Goal: Task Accomplishment & Management: Manage account settings

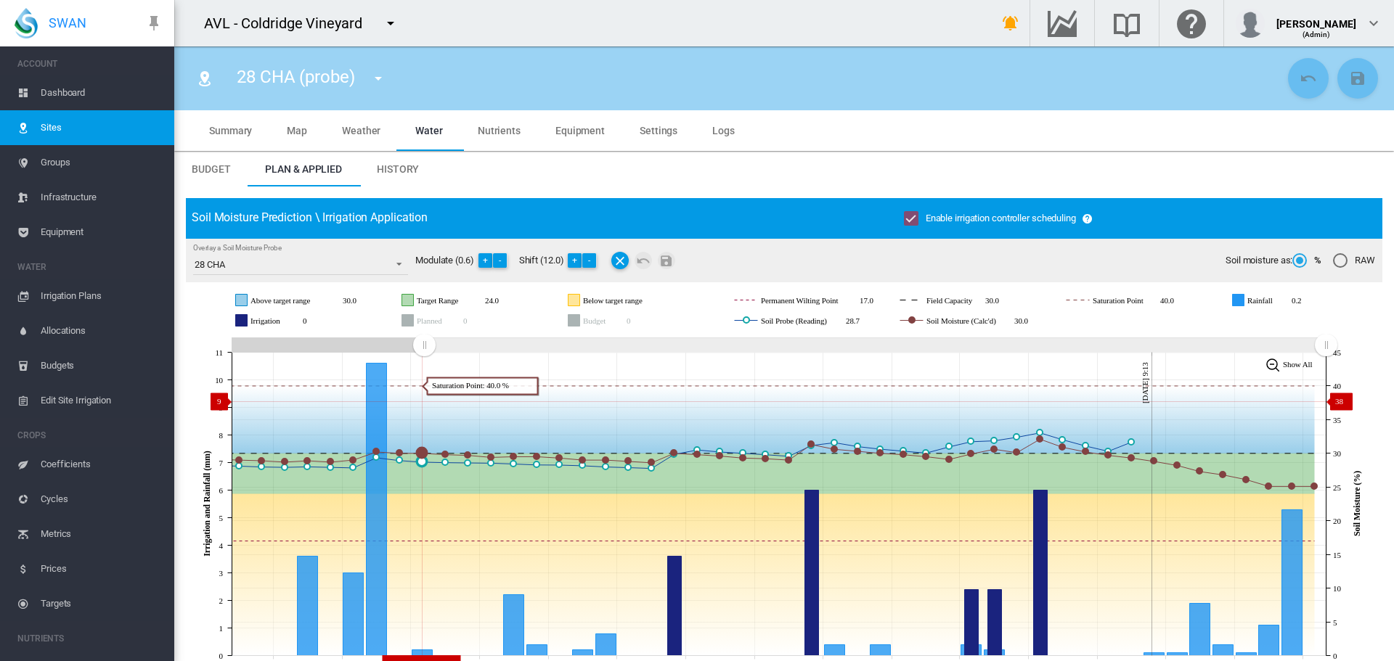
drag, startPoint x: 935, startPoint y: 367, endPoint x: 424, endPoint y: 402, distance: 511.6
click at [424, 402] on icon "JavaScript chart by amCharts [DATE] [DATE] Sep [DATE] Sep [DATE] Sep [DATE] Sep…" at bounding box center [779, 504] width 1186 height 341
click at [379, 80] on md-icon "icon-menu-down" at bounding box center [378, 78] width 17 height 17
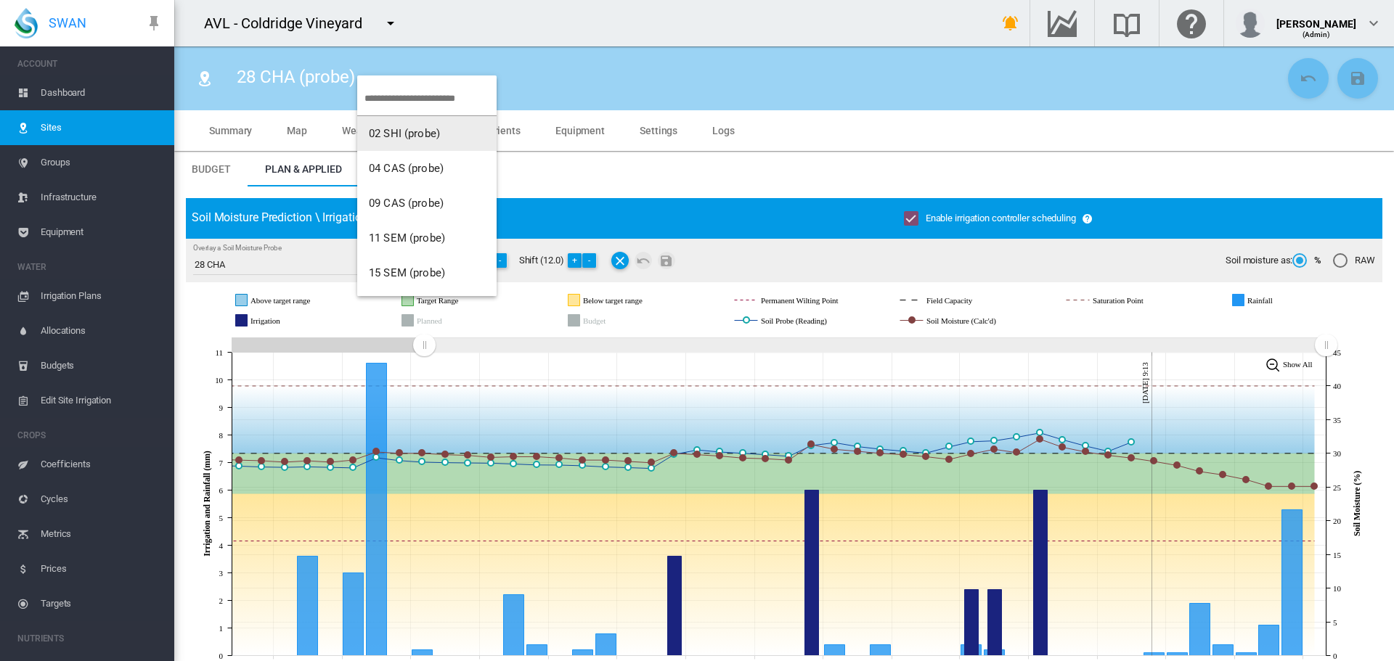
click at [410, 138] on span "02 SHI (probe)" at bounding box center [404, 133] width 71 height 13
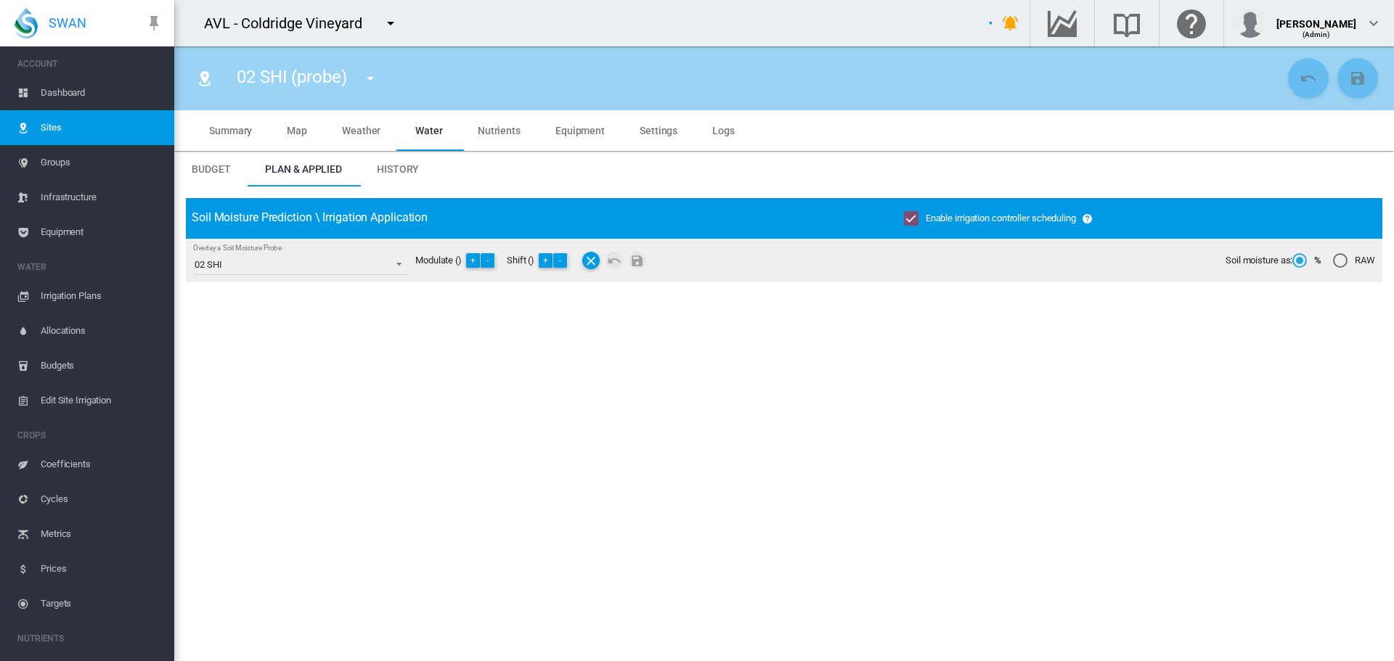
type input "**********"
type input "*********"
type input "**"
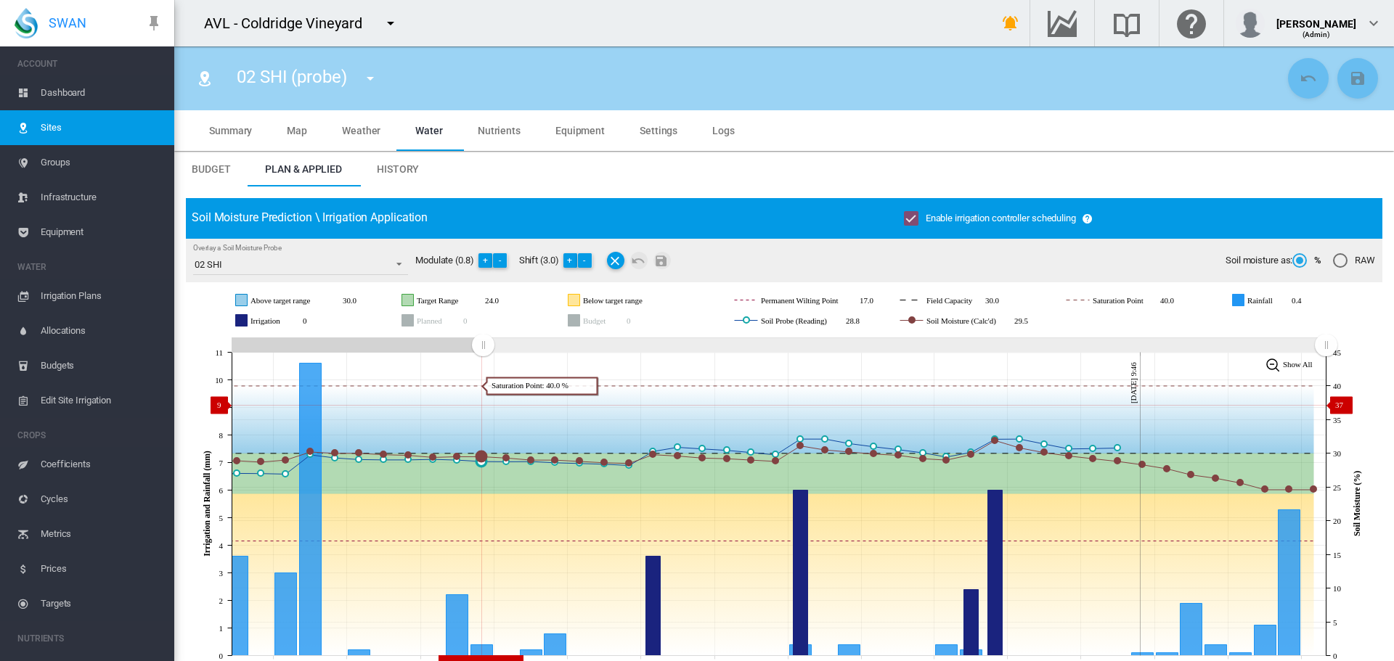
drag, startPoint x: 1062, startPoint y: 346, endPoint x: 482, endPoint y: 404, distance: 583.1
click at [483, 405] on icon "JavaScript chart by amCharts [DATE] [DATE] Sep [DATE] Sep [DATE] Sep [DATE] Sep…" at bounding box center [779, 504] width 1186 height 341
click at [64, 97] on span "Dashboard" at bounding box center [102, 93] width 122 height 35
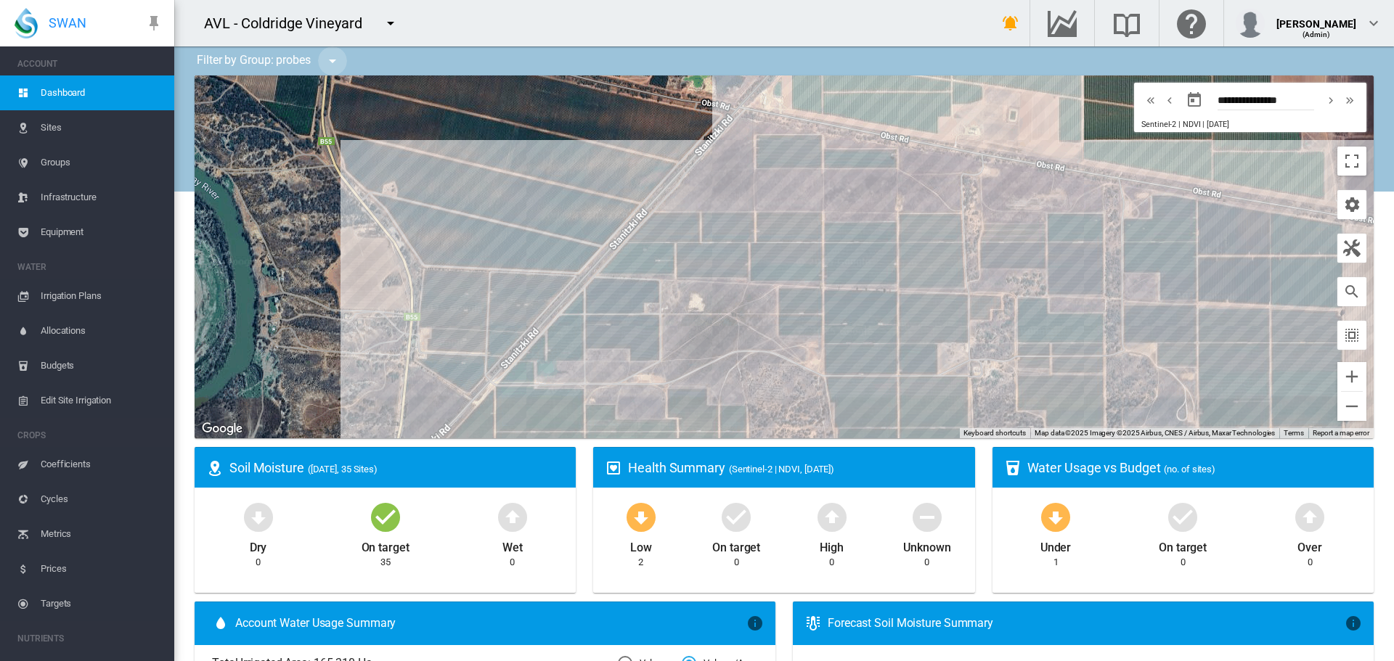
click at [339, 61] on md-icon "icon-menu-down" at bounding box center [332, 60] width 17 height 17
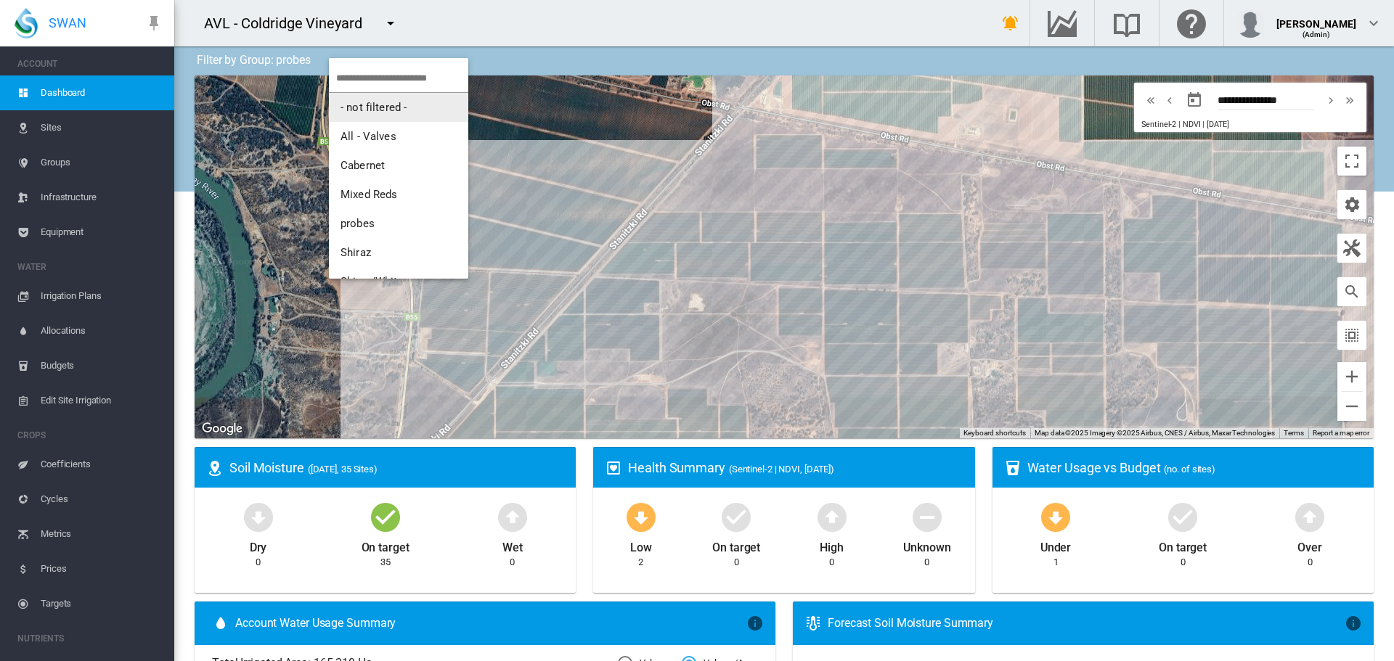
click at [377, 110] on span "- not filtered -" at bounding box center [374, 107] width 66 height 13
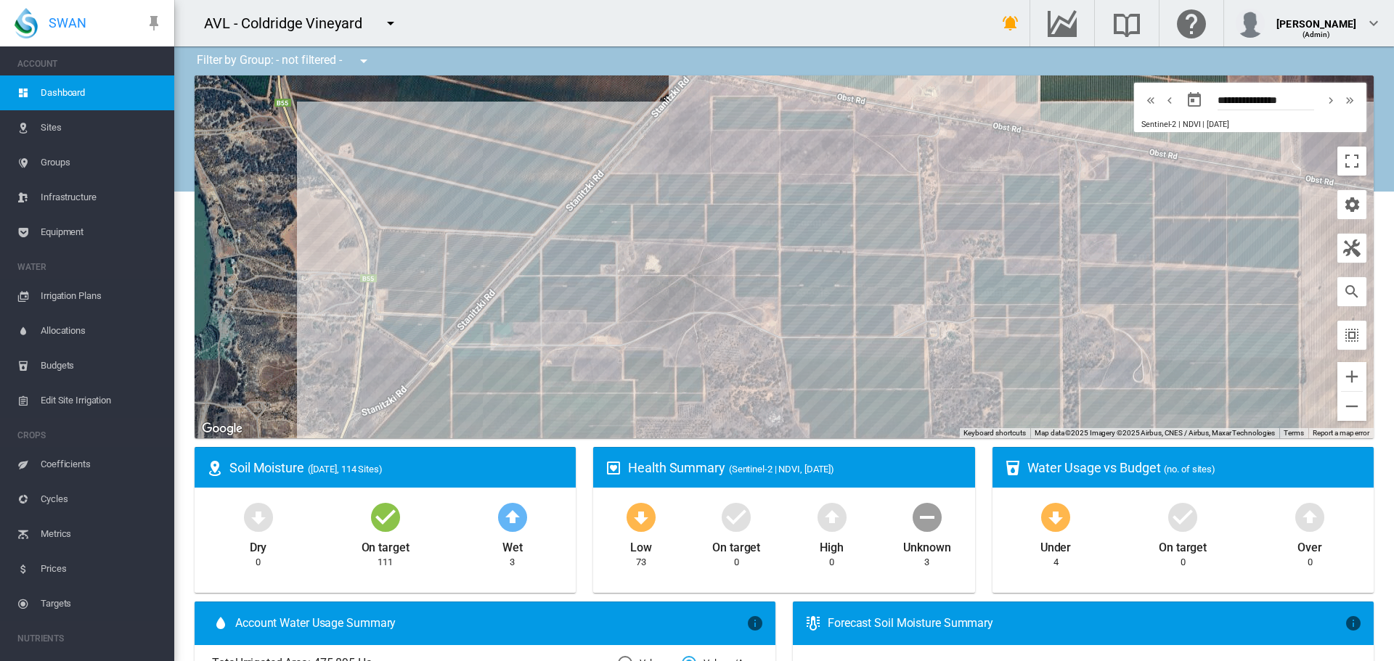
drag, startPoint x: 567, startPoint y: 201, endPoint x: 522, endPoint y: 161, distance: 60.2
click at [522, 161] on div at bounding box center [784, 257] width 1179 height 363
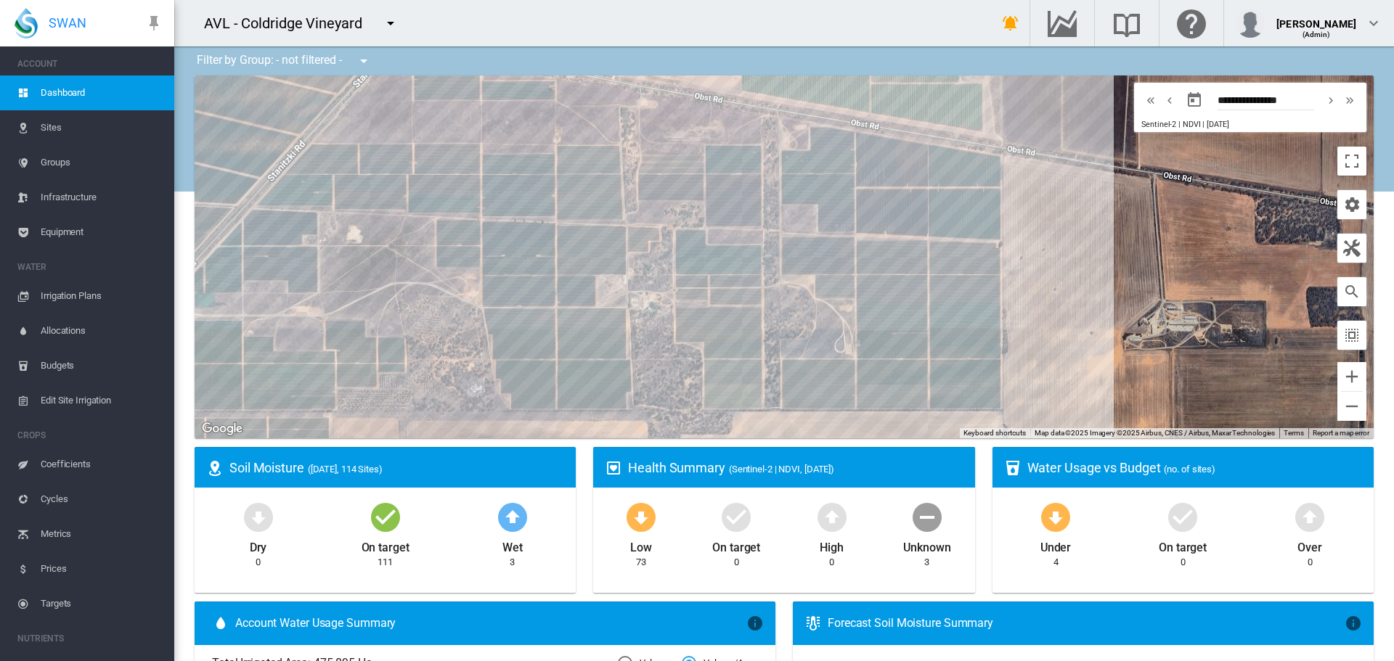
drag, startPoint x: 985, startPoint y: 334, endPoint x: 1144, endPoint y: 304, distance: 161.9
click at [1144, 304] on div at bounding box center [784, 257] width 1179 height 363
click at [43, 131] on span "Sites" at bounding box center [102, 127] width 122 height 35
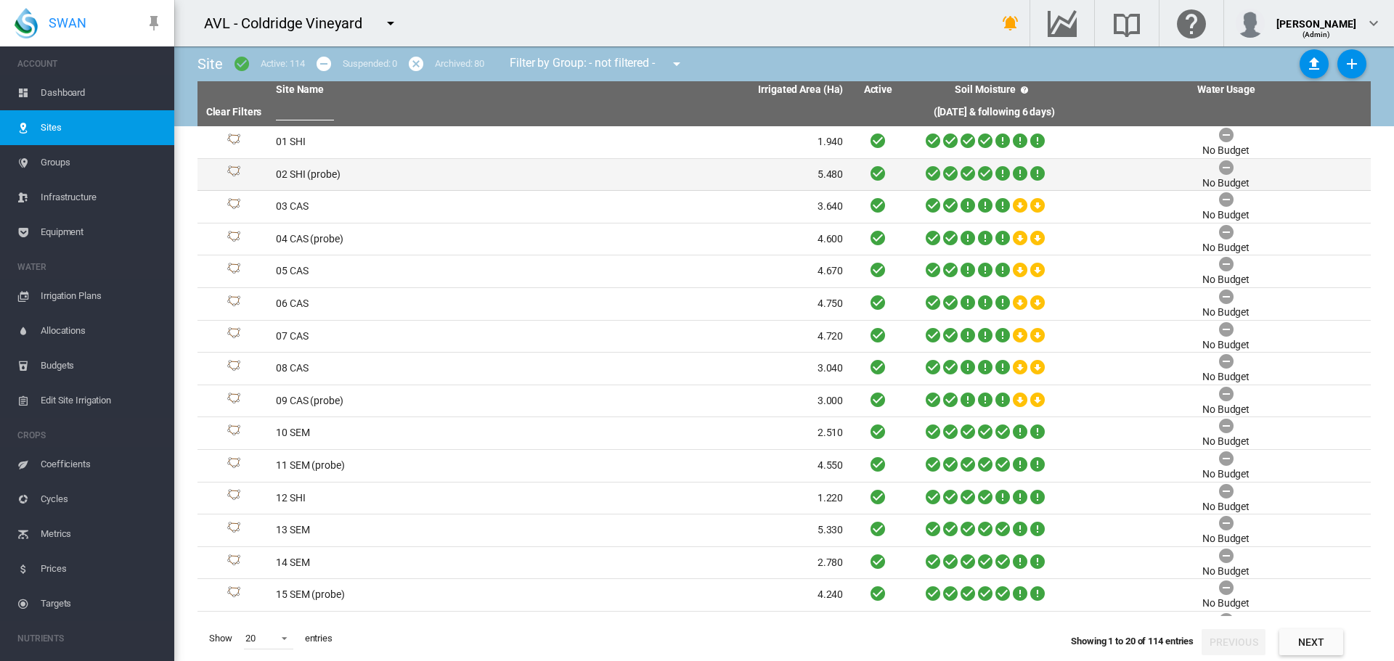
click at [284, 171] on td "02 SHI (probe)" at bounding box center [415, 175] width 290 height 32
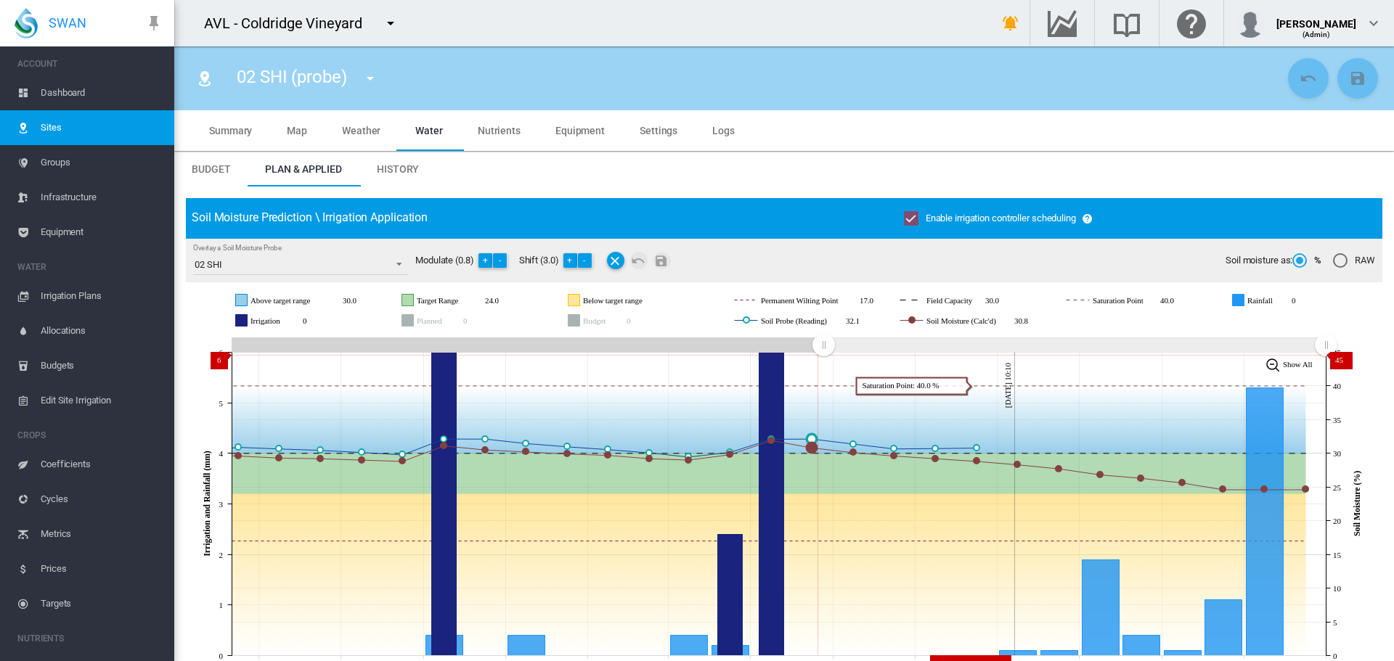
drag, startPoint x: 1063, startPoint y: 345, endPoint x: 823, endPoint y: 355, distance: 239.8
click at [823, 355] on g "Zoom chart using cursor arrows" at bounding box center [823, 345] width 25 height 25
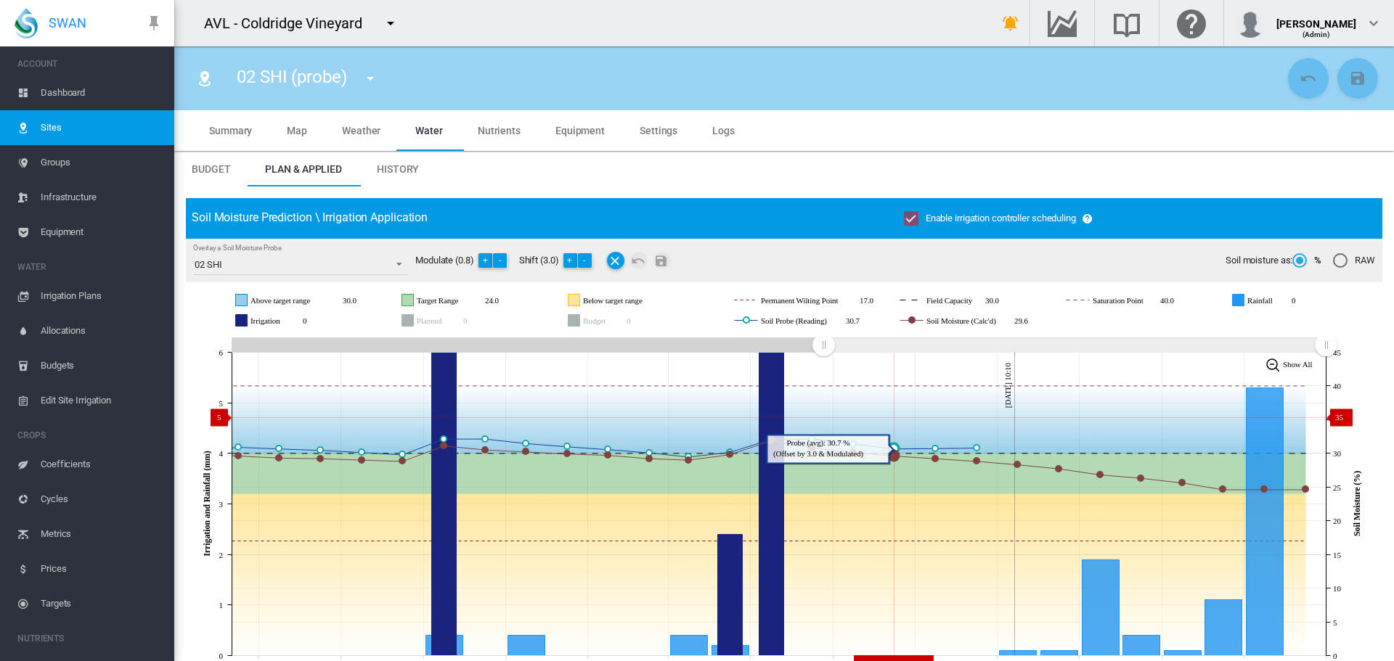
scroll to position [145, 0]
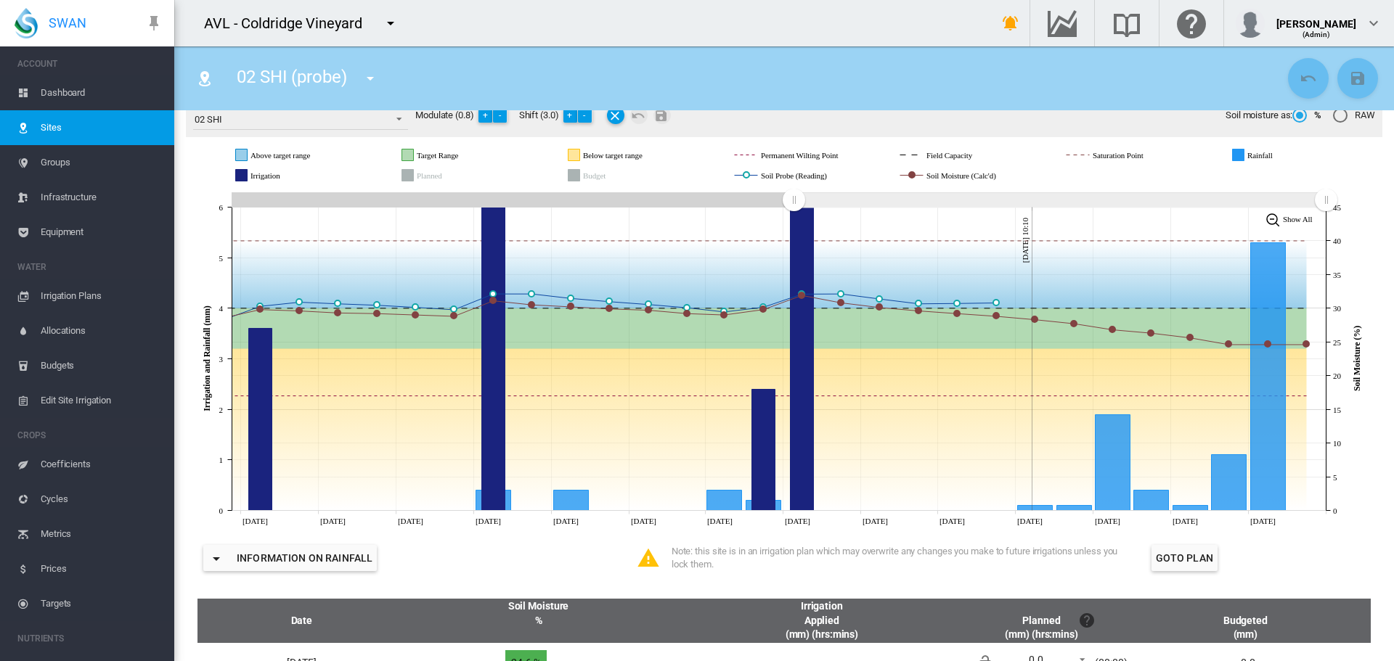
drag, startPoint x: 821, startPoint y: 201, endPoint x: 794, endPoint y: 202, distance: 27.6
click at [794, 202] on rect "Zoom chart using cursor arrows" at bounding box center [795, 201] width 18 height 15
click at [61, 464] on span "Coefficients" at bounding box center [102, 464] width 122 height 35
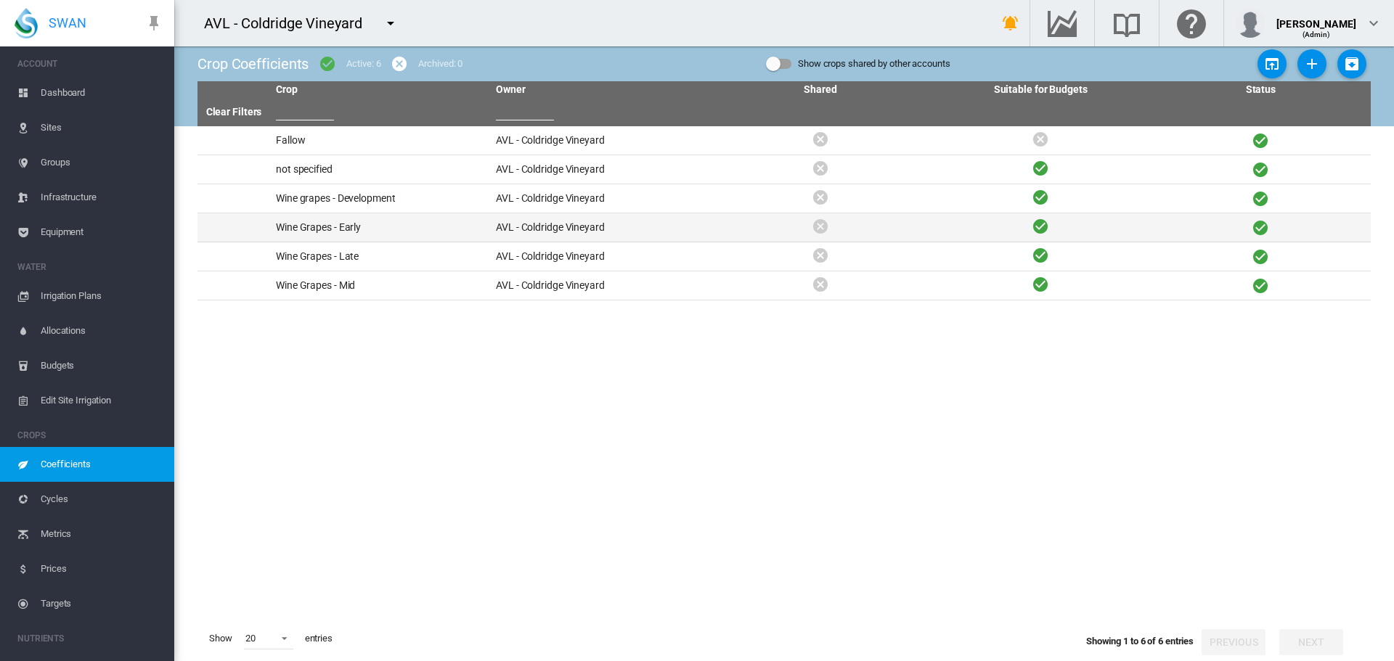
click at [322, 224] on td "Wine Grapes - Early" at bounding box center [380, 227] width 220 height 28
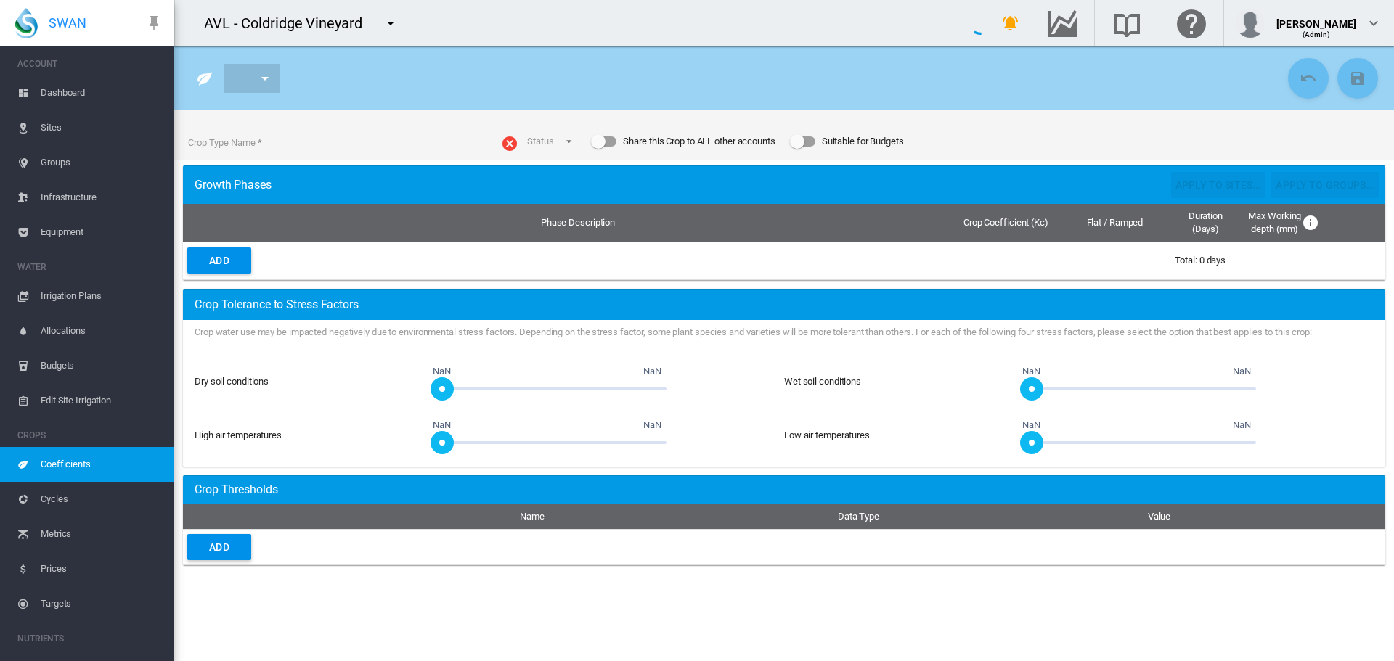
type input "**********"
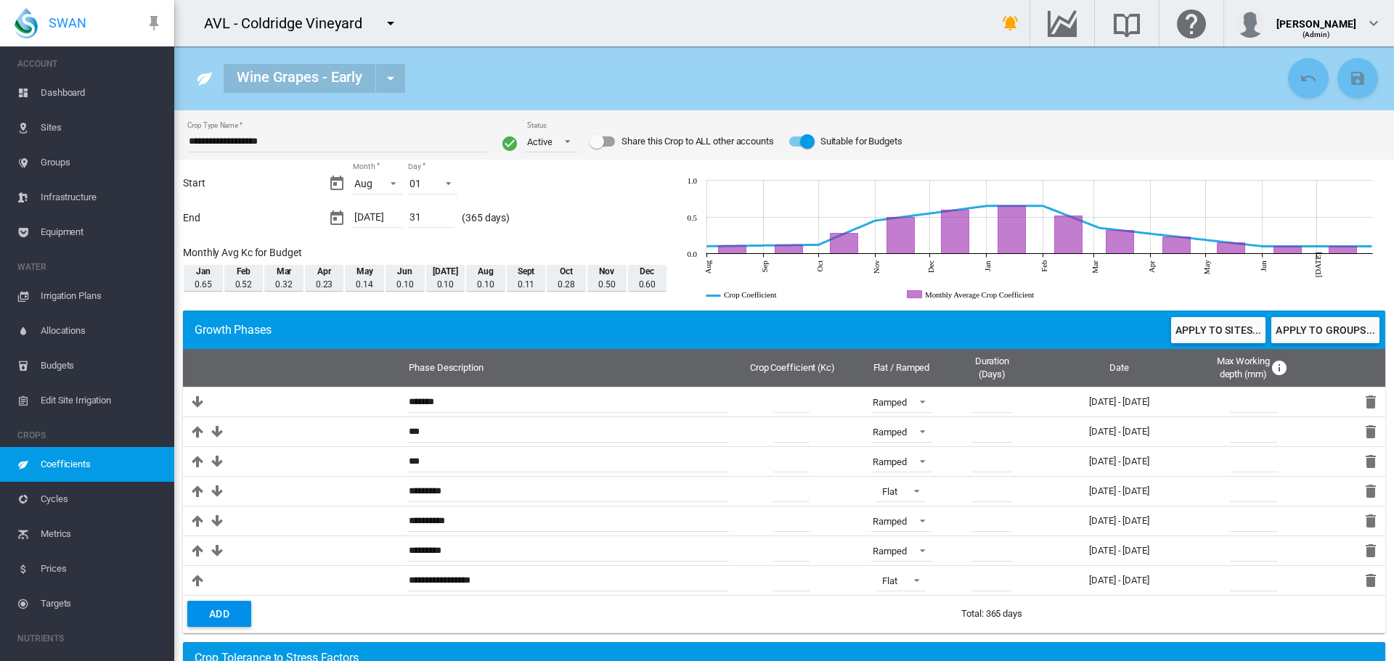
click at [49, 127] on span "Sites" at bounding box center [102, 127] width 122 height 35
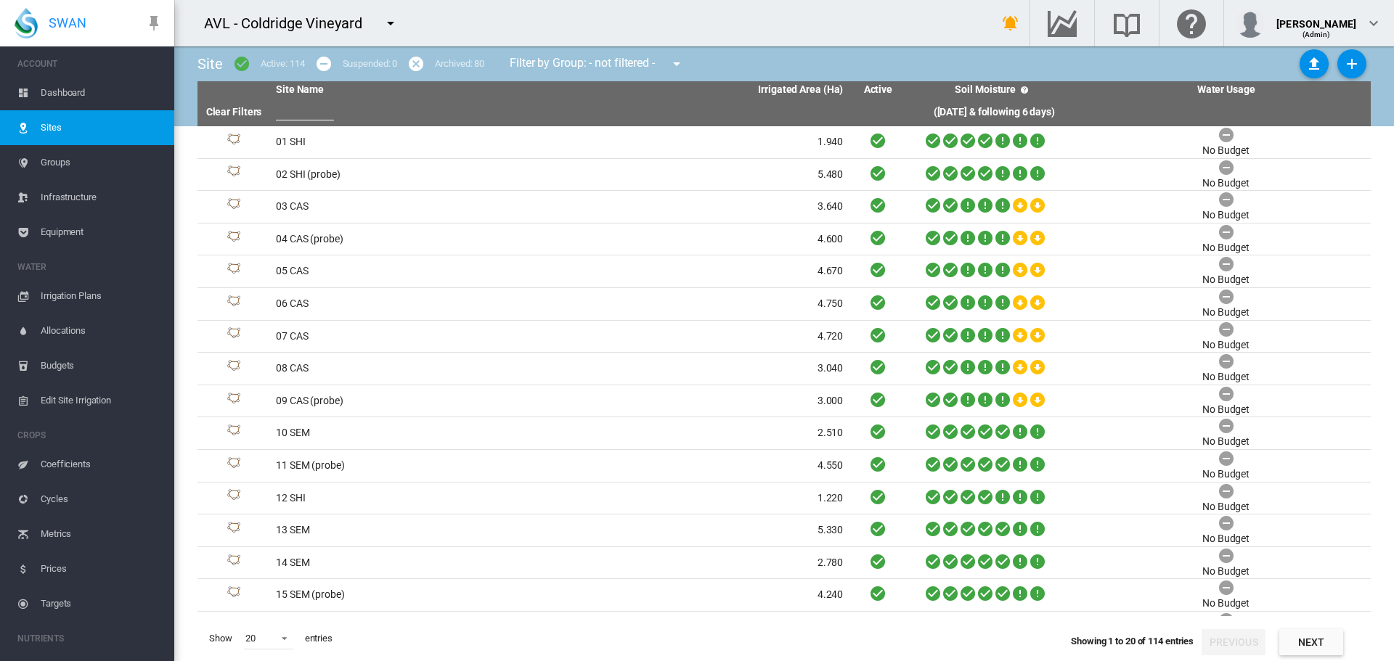
click at [387, 24] on md-icon "icon-menu-down" at bounding box center [390, 23] width 17 height 17
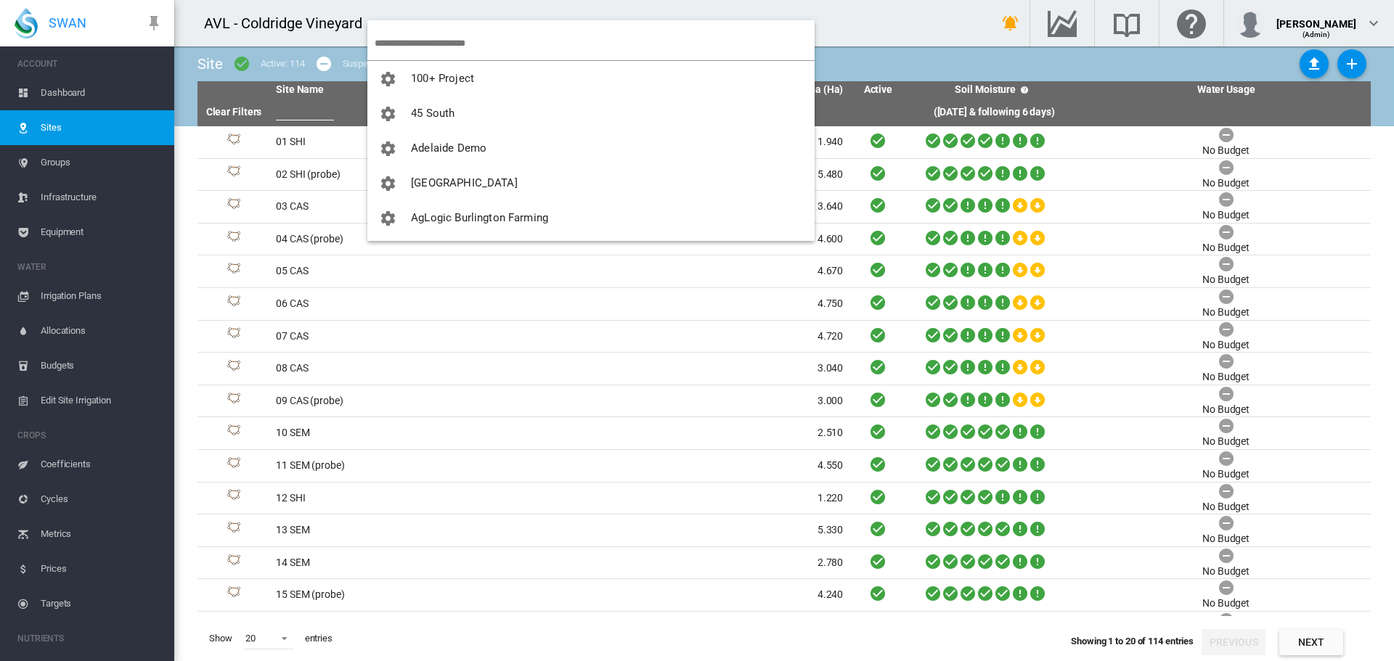
click at [394, 31] on input "search" at bounding box center [595, 43] width 440 height 34
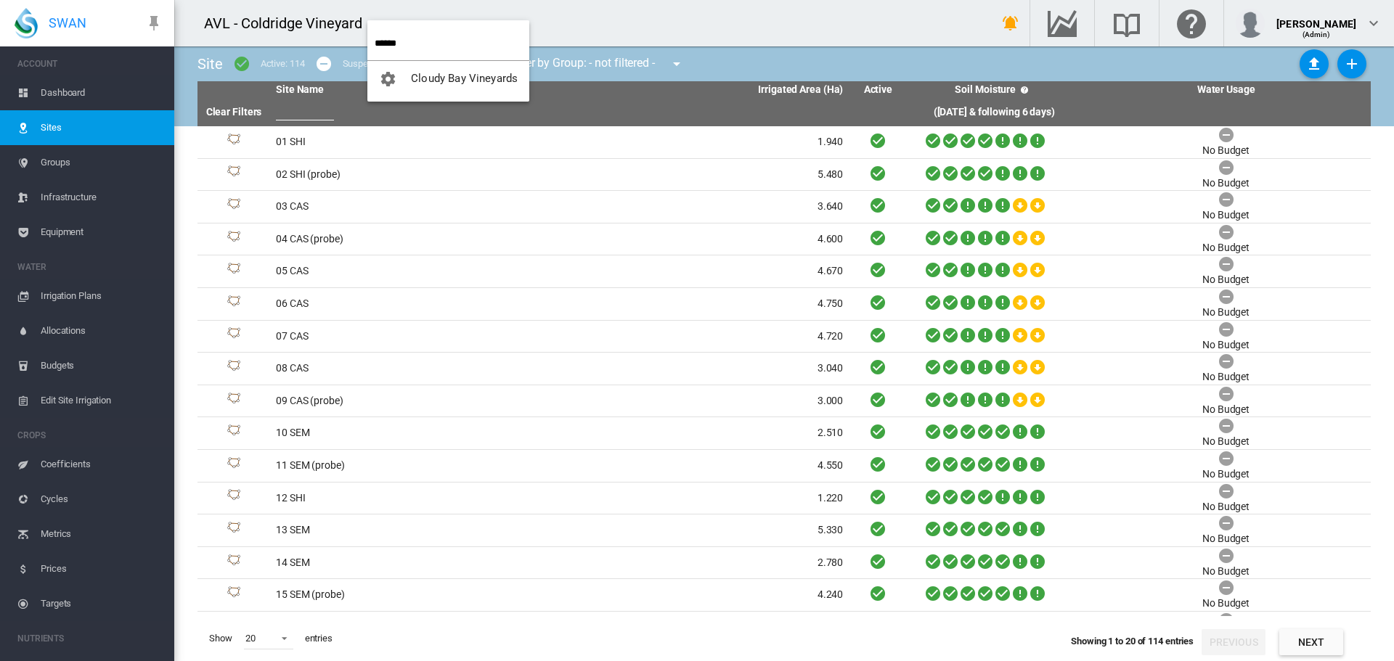
type input "******"
click at [446, 84] on span "Cloudy Bay Vineyards" at bounding box center [464, 78] width 107 height 13
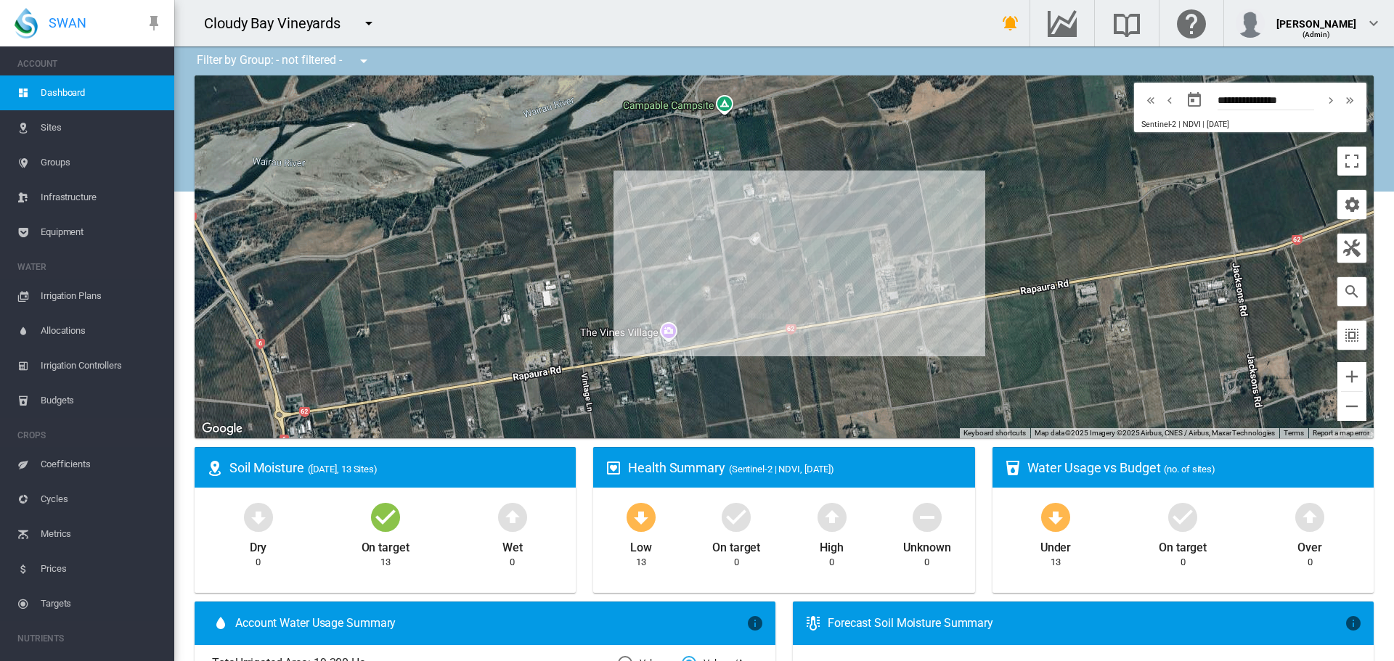
click at [82, 298] on span "Irrigation Plans" at bounding box center [102, 296] width 122 height 35
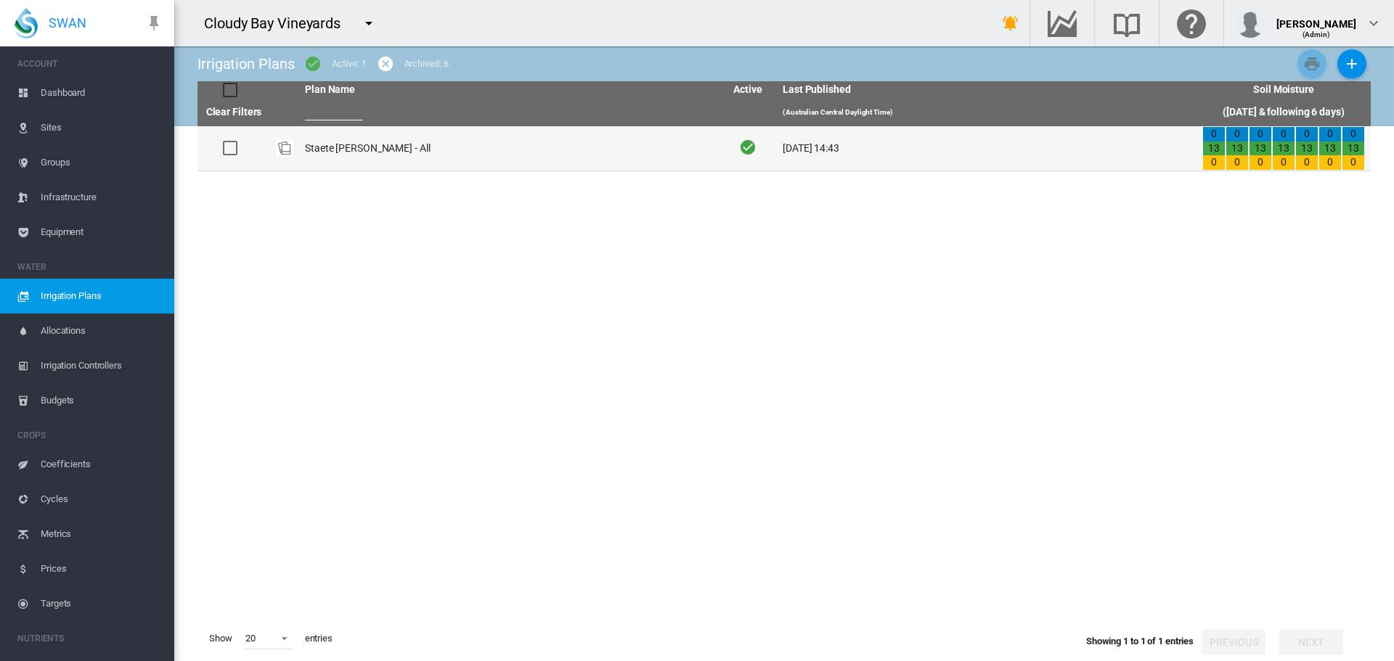
click at [331, 147] on td "Staete [PERSON_NAME] - All" at bounding box center [509, 148] width 420 height 44
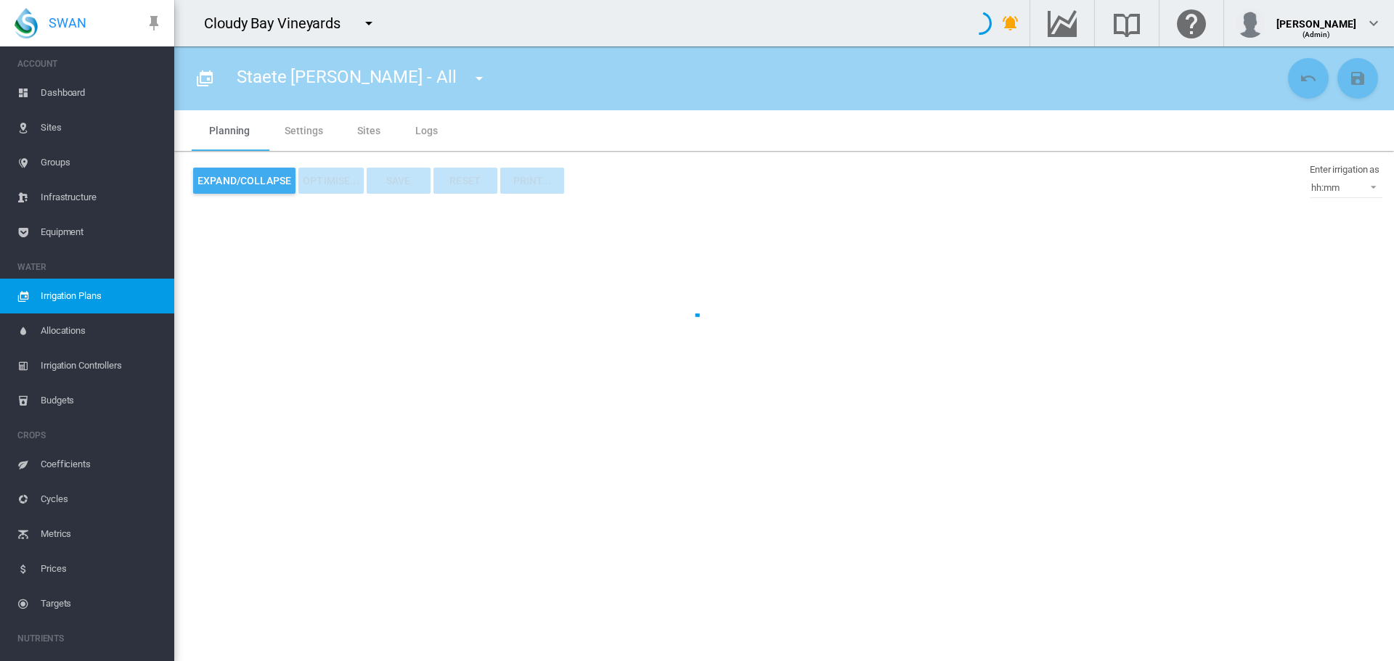
type input "**********"
type input "***"
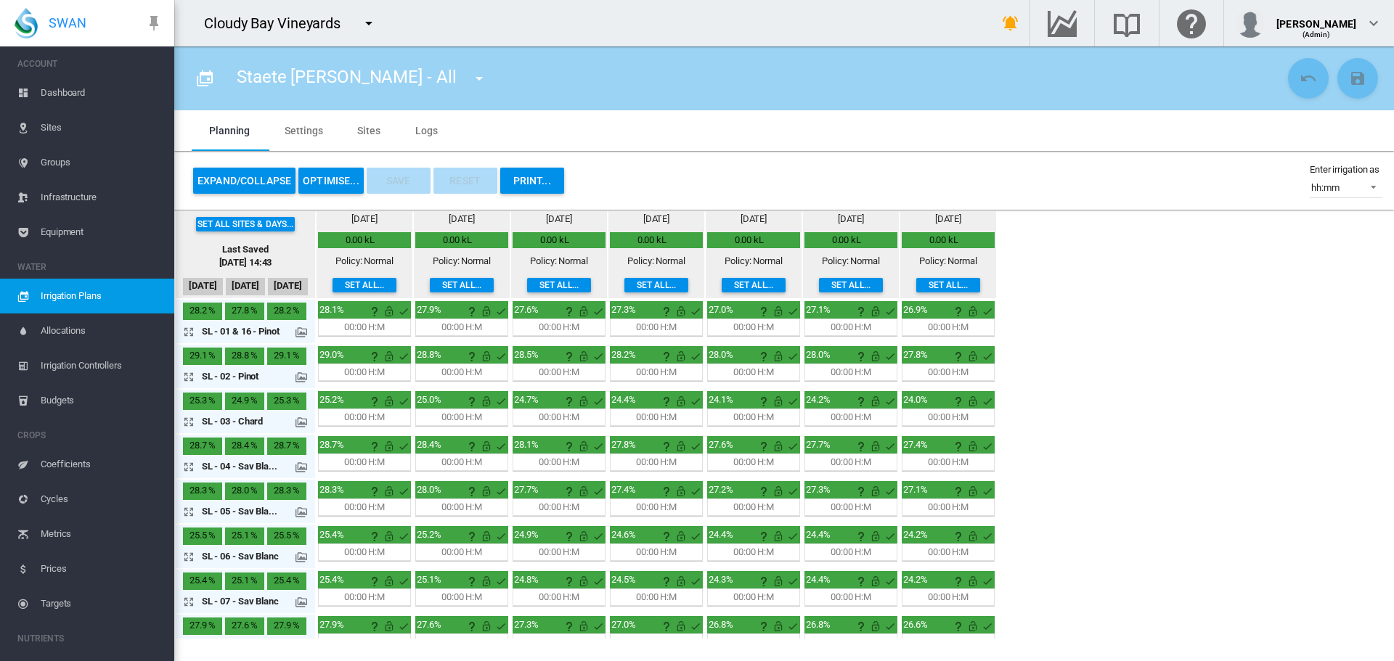
click at [340, 178] on button "OPTIMISE..." at bounding box center [330, 181] width 65 height 26
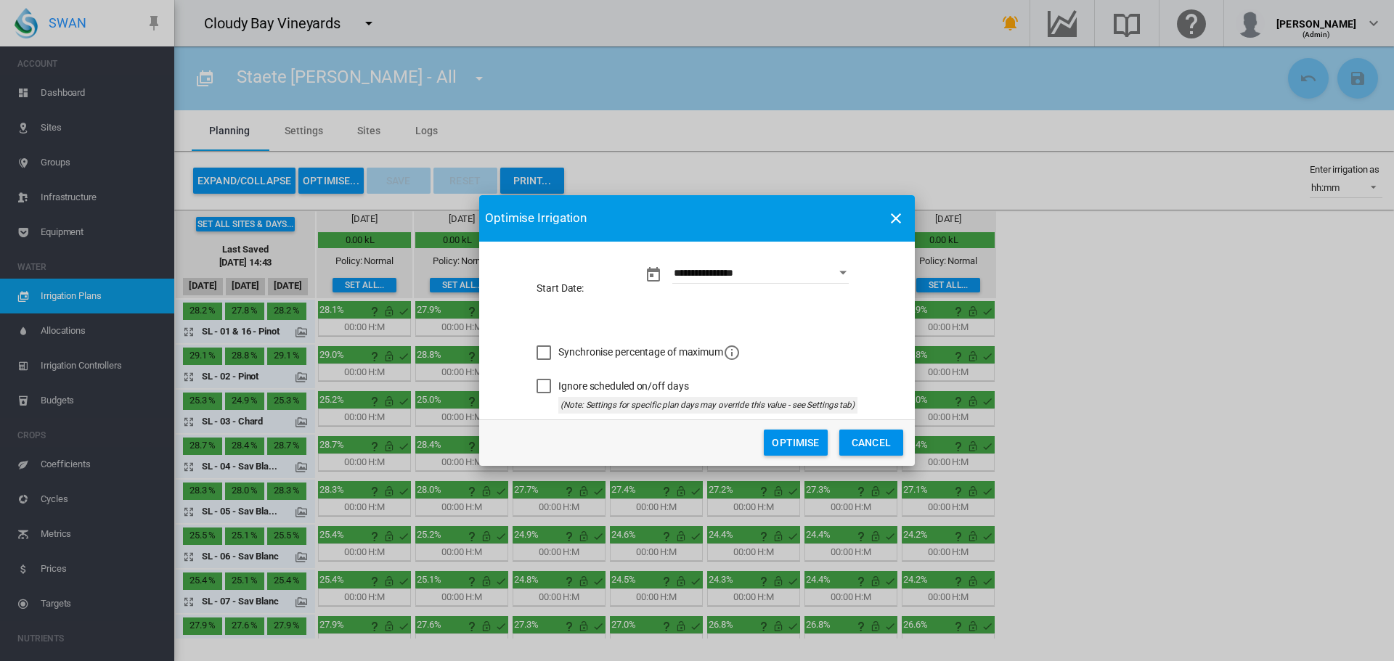
click at [780, 441] on button "Optimise" at bounding box center [796, 443] width 64 height 26
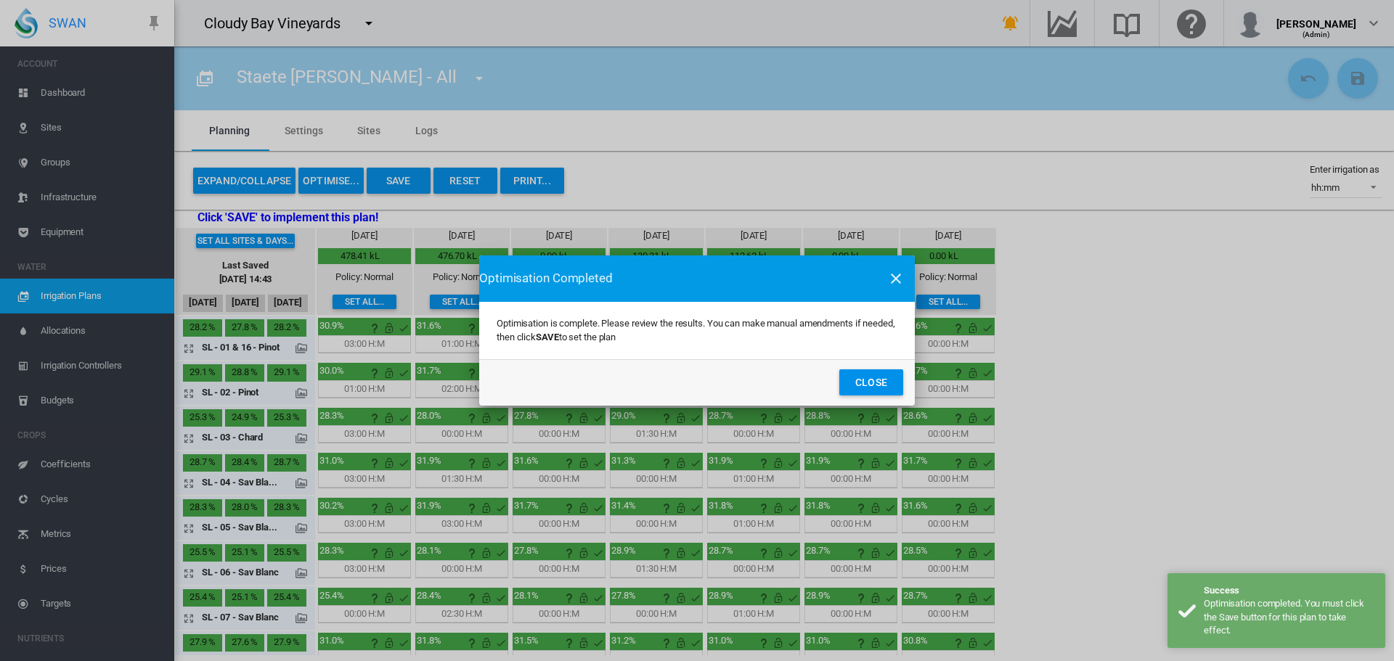
click at [858, 380] on button "Close" at bounding box center [871, 383] width 64 height 26
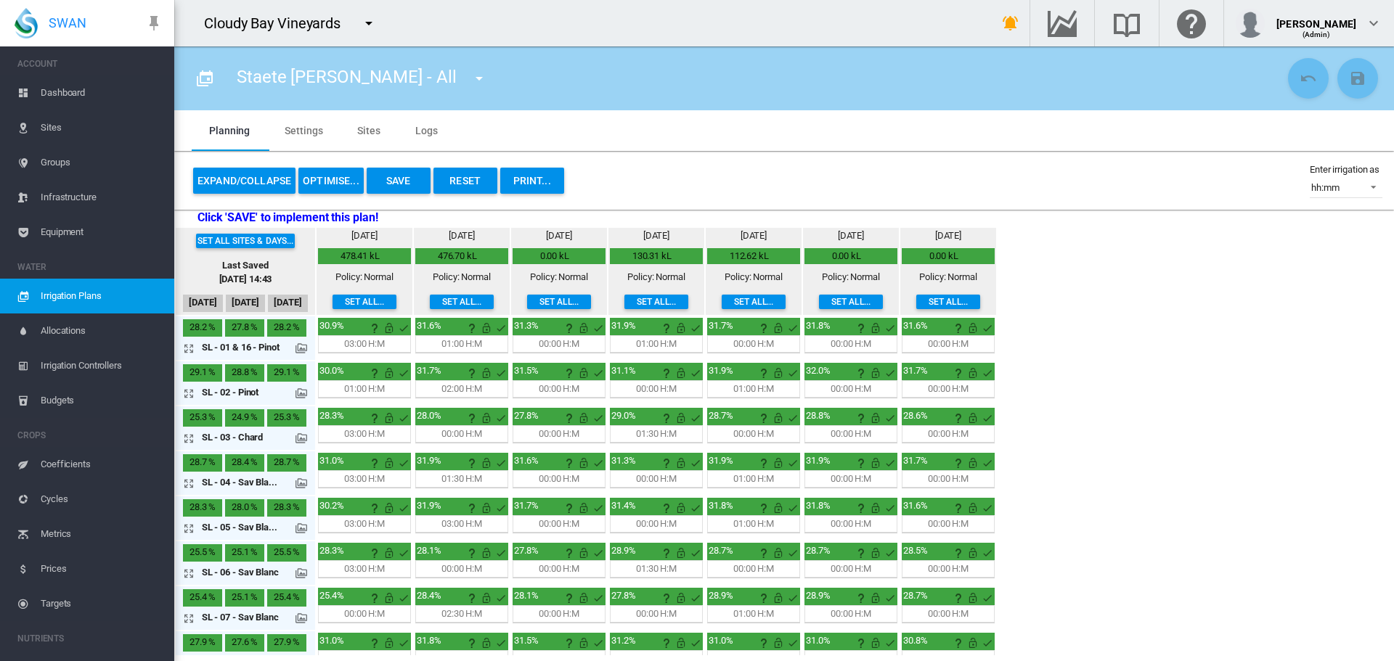
click at [526, 183] on button "PRINT..." at bounding box center [532, 181] width 64 height 26
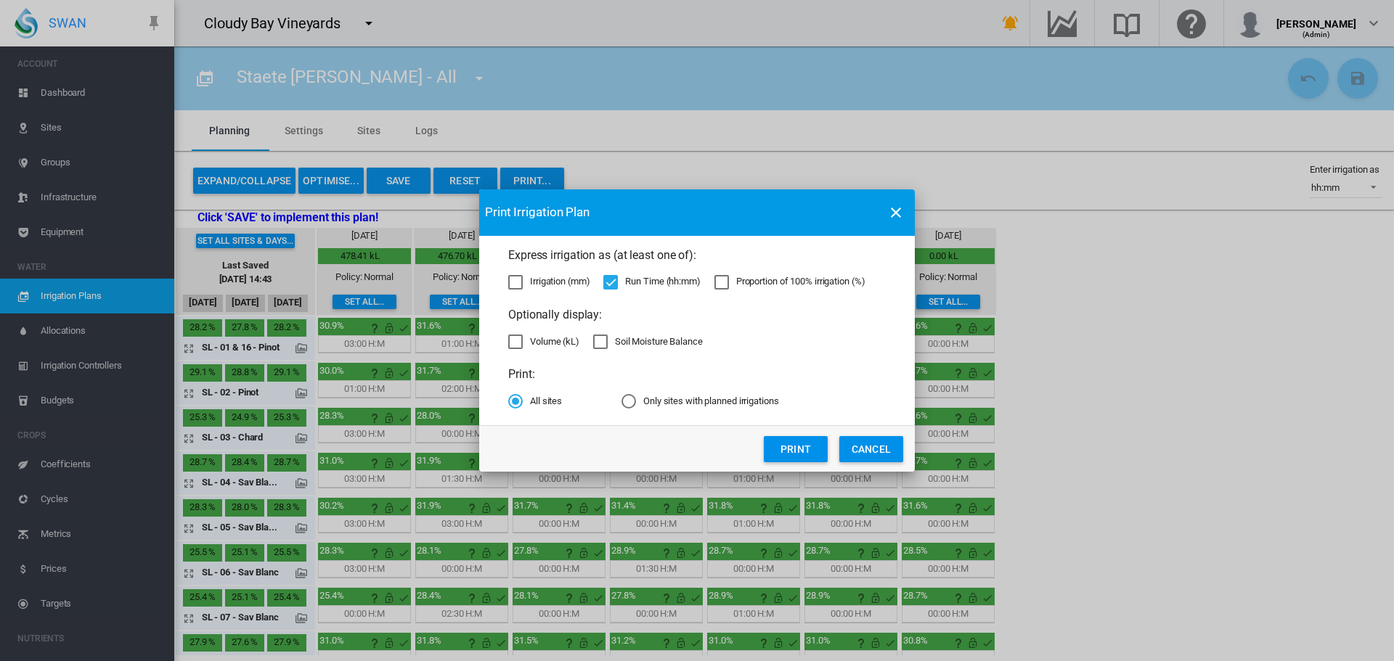
click at [813, 452] on button "Print" at bounding box center [796, 449] width 64 height 26
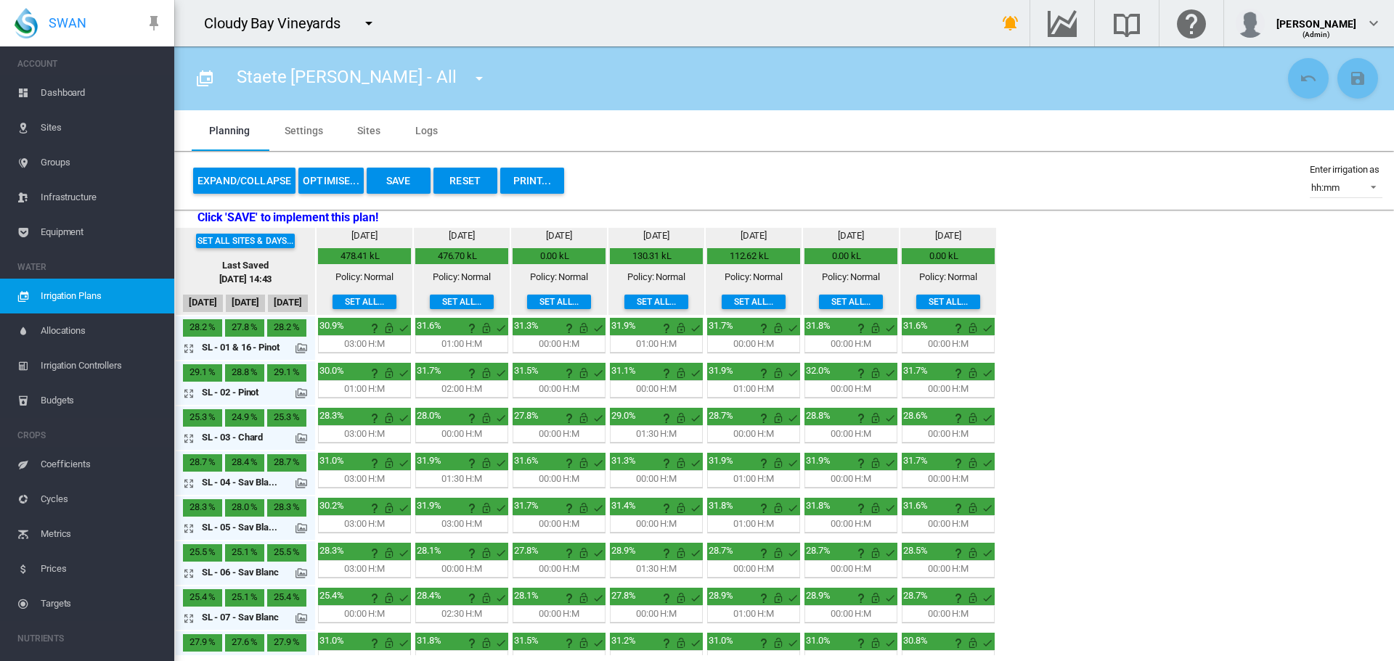
click at [397, 182] on button "Save" at bounding box center [399, 181] width 64 height 26
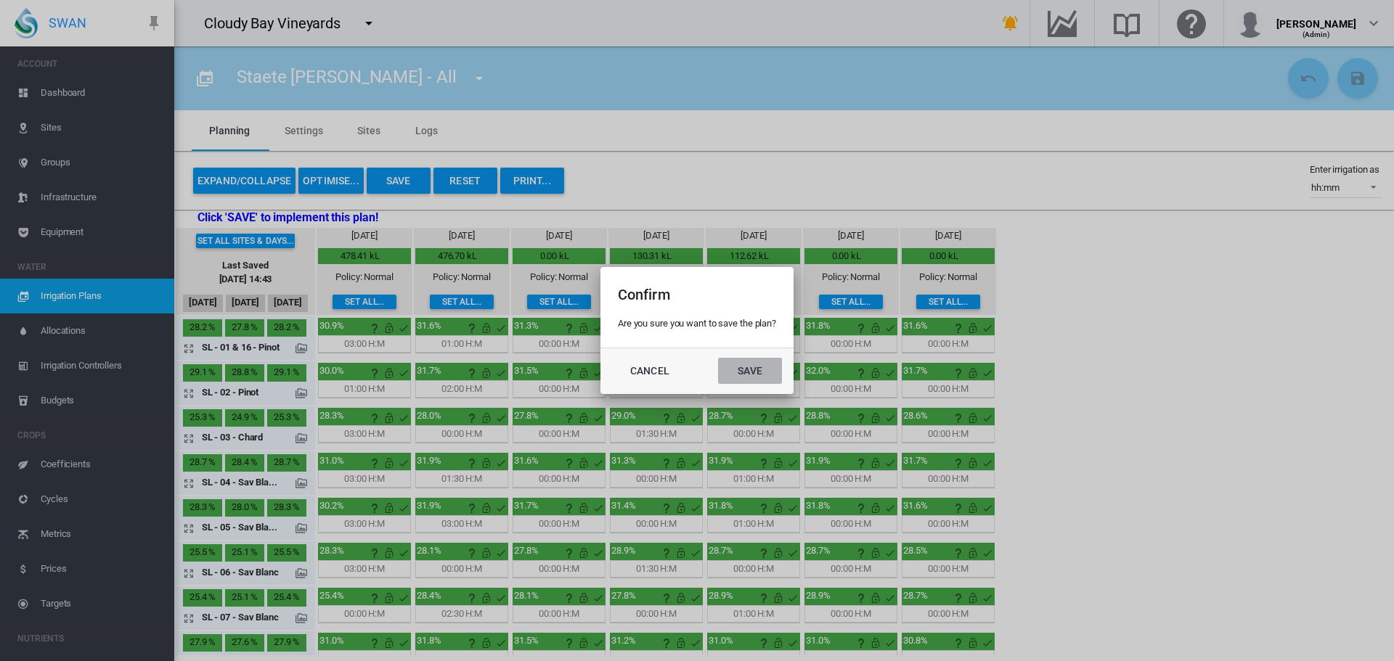
click at [767, 365] on button "Save" at bounding box center [750, 371] width 64 height 26
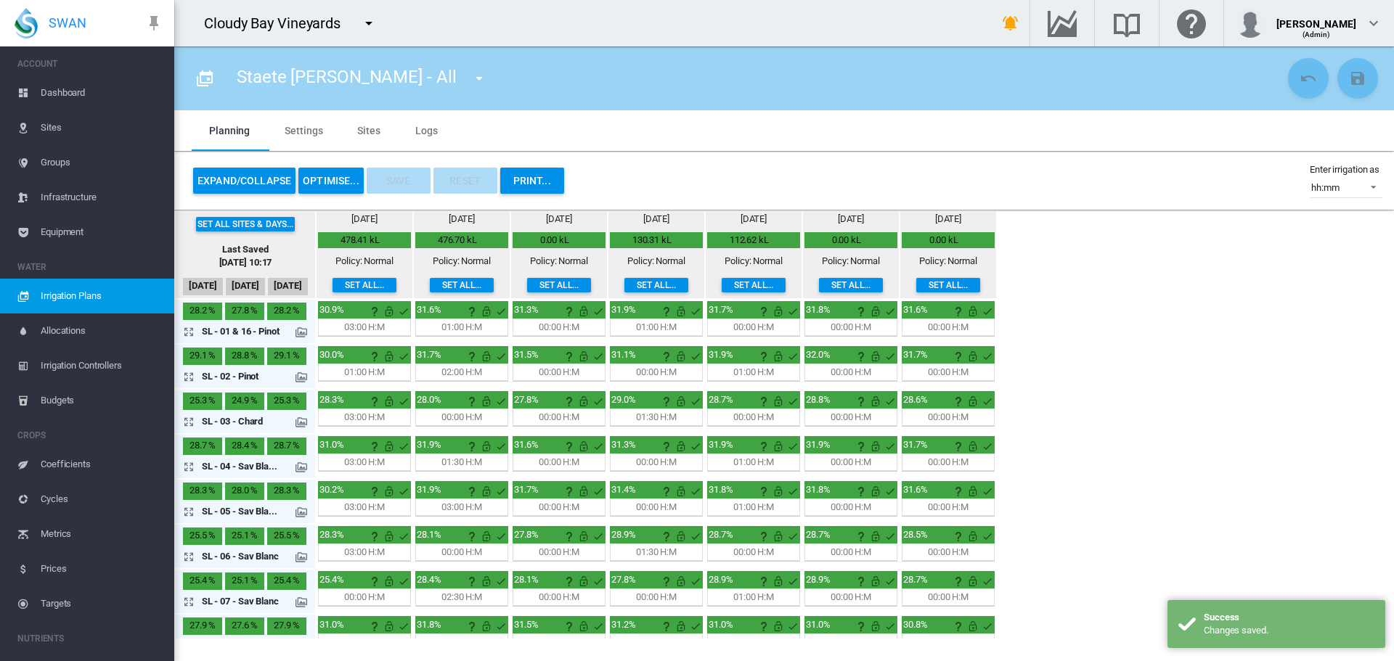
click at [76, 366] on span "Irrigation Controllers" at bounding box center [102, 366] width 122 height 35
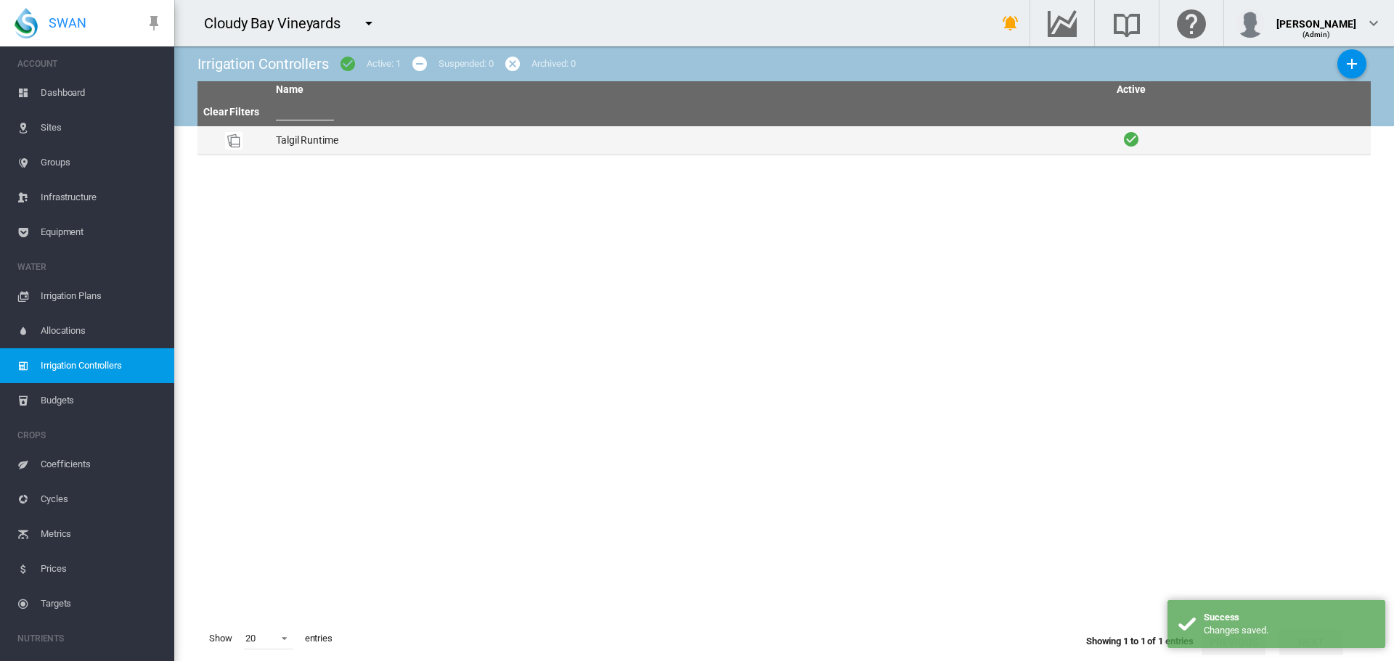
click at [319, 144] on td "Talgil Runtime" at bounding box center [689, 140] width 839 height 28
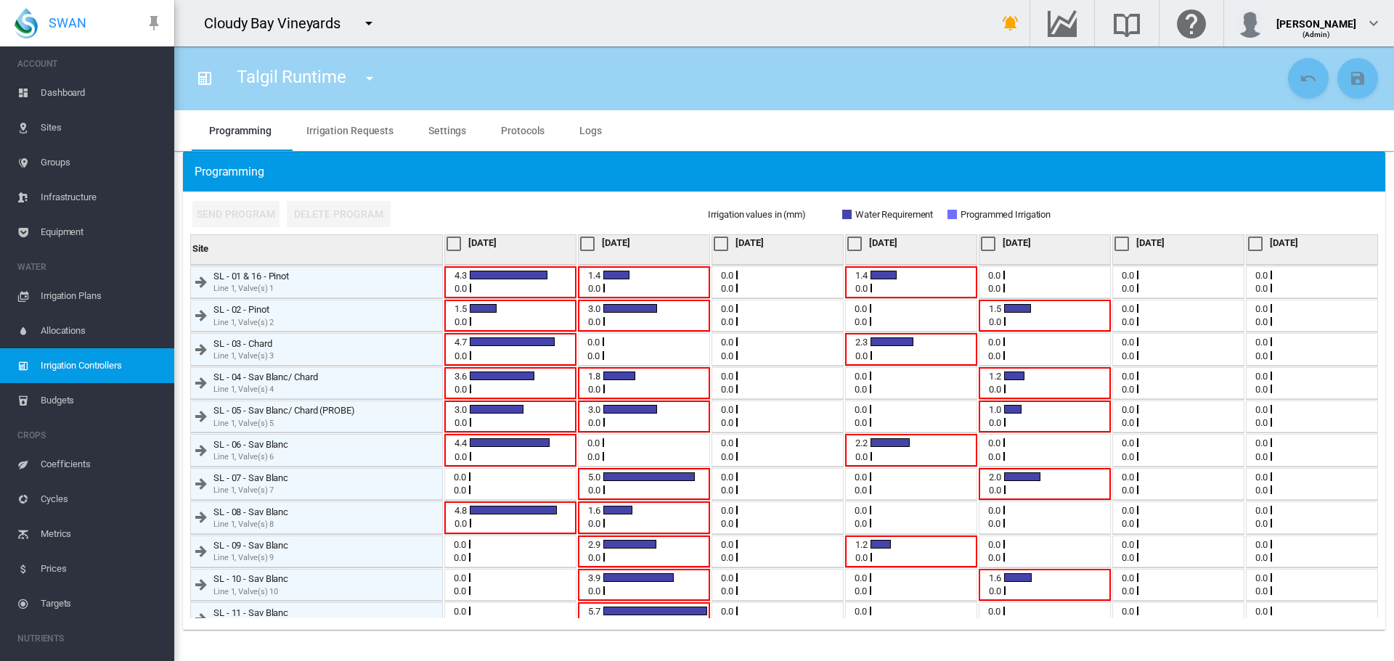
click at [455, 247] on div at bounding box center [454, 244] width 15 height 15
click at [587, 241] on div at bounding box center [587, 244] width 15 height 15
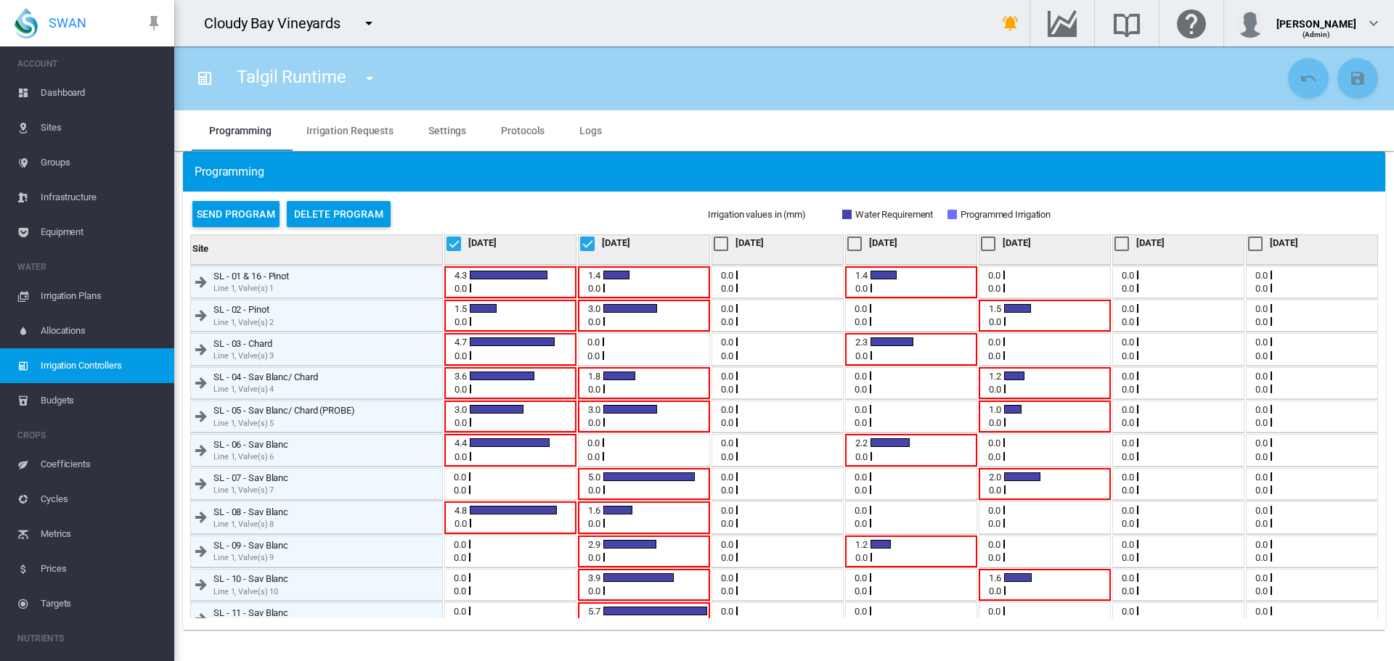
click at [847, 242] on div at bounding box center [854, 244] width 15 height 15
click at [981, 242] on div at bounding box center [988, 244] width 15 height 15
click at [458, 243] on div at bounding box center [454, 244] width 15 height 15
click at [588, 241] on div at bounding box center [587, 244] width 15 height 15
click at [847, 243] on div at bounding box center [854, 244] width 15 height 15
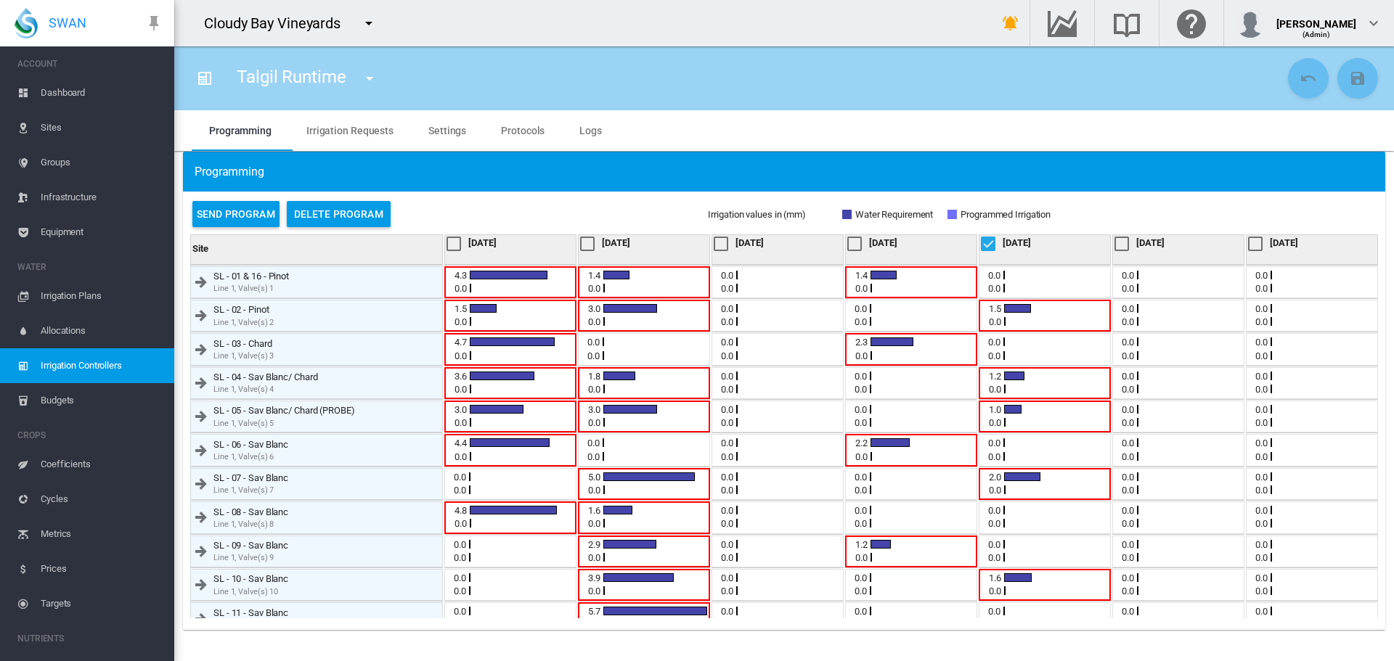
click at [981, 243] on div at bounding box center [988, 244] width 15 height 15
click at [68, 302] on span "Irrigation Plans" at bounding box center [102, 296] width 122 height 35
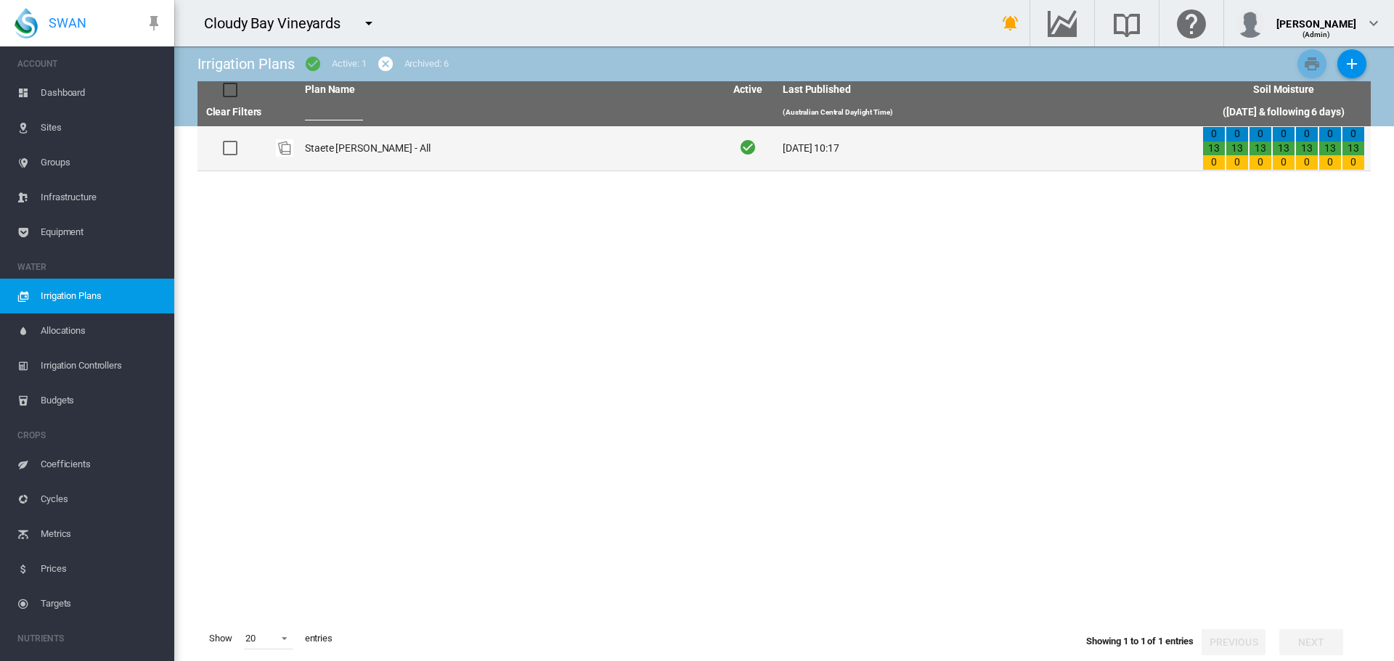
click at [326, 146] on td "Staete [PERSON_NAME] - All" at bounding box center [509, 148] width 420 height 44
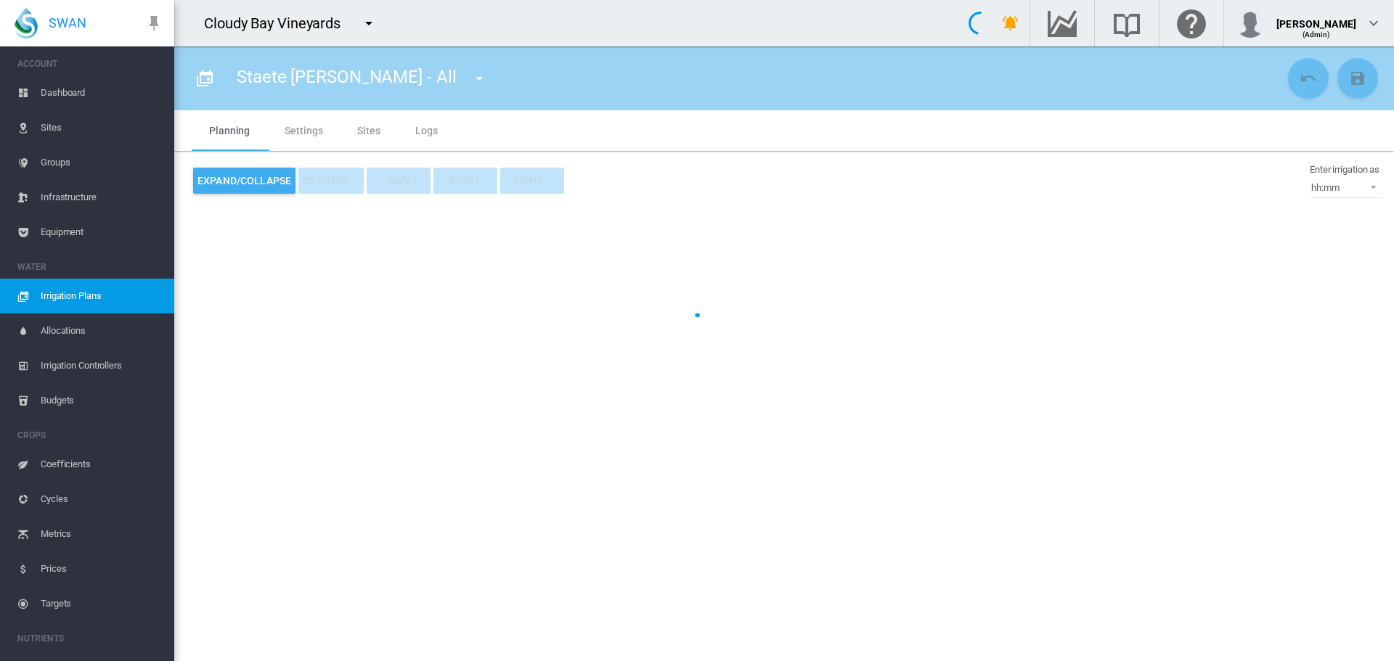
type input "**********"
type input "***"
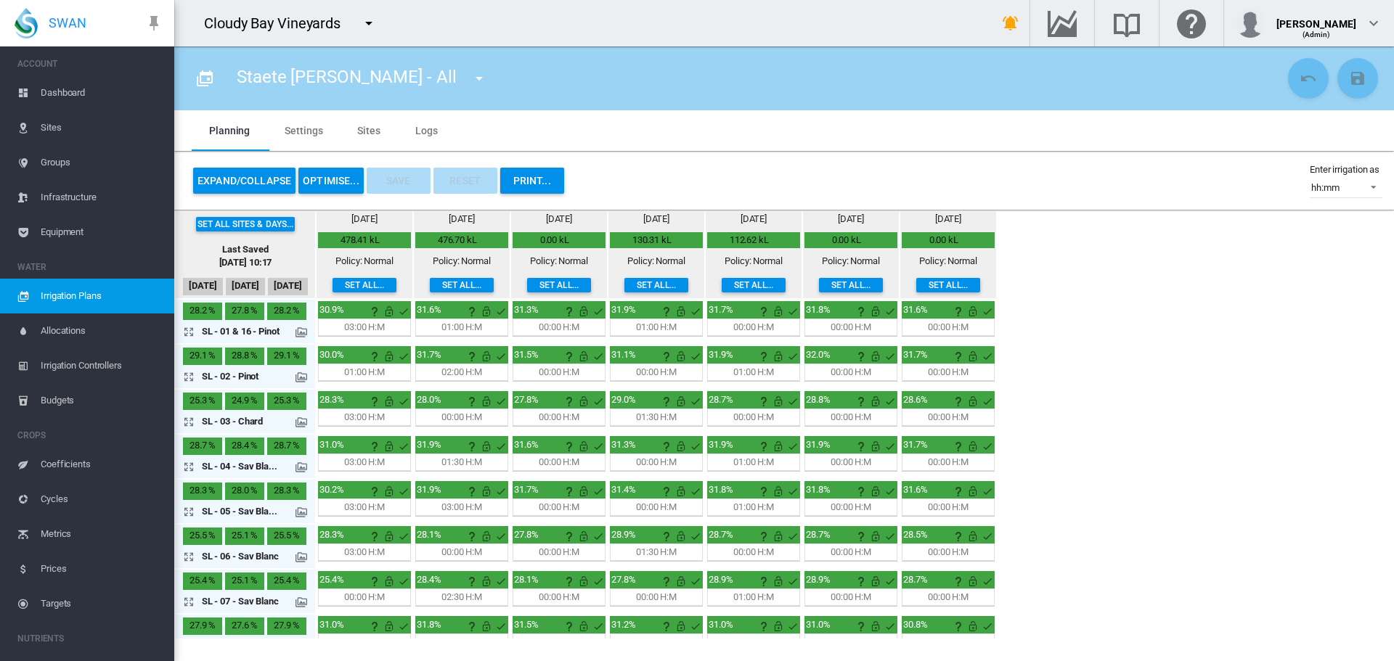
click at [258, 182] on button "Expand/Collapse" at bounding box center [244, 181] width 102 height 26
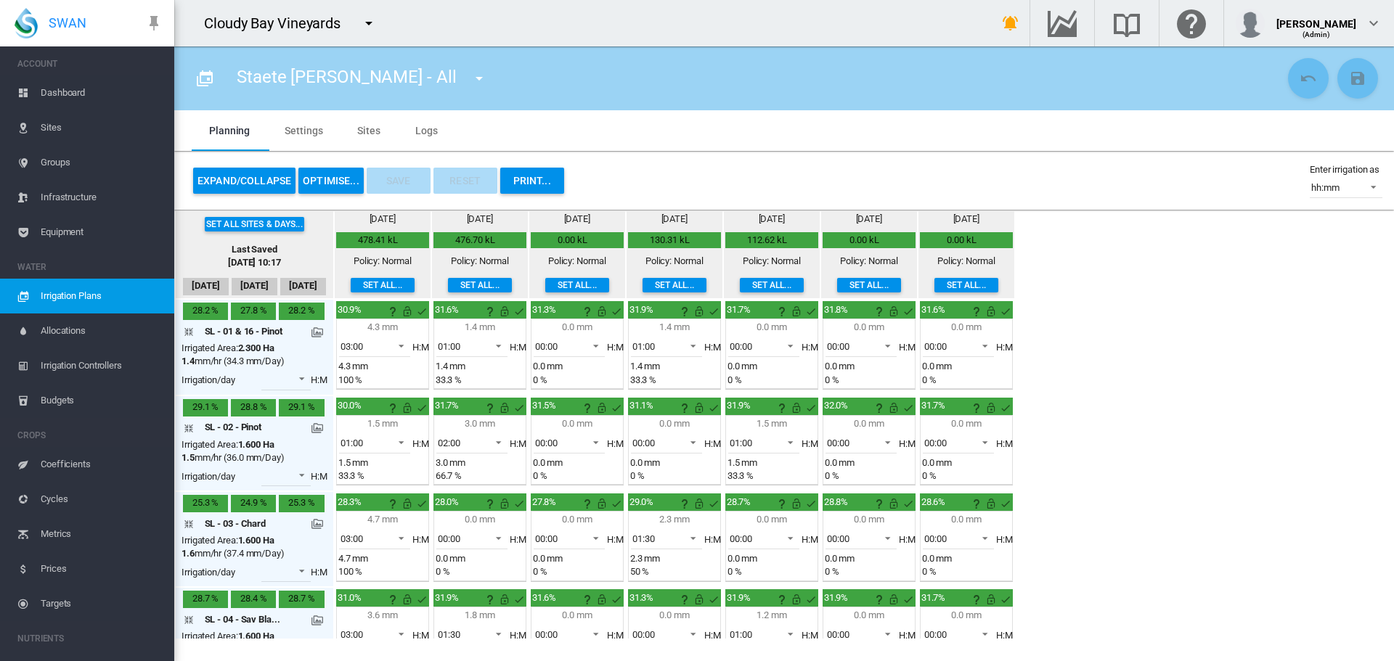
click at [281, 219] on button "Set all sites & days..." at bounding box center [254, 224] width 99 height 15
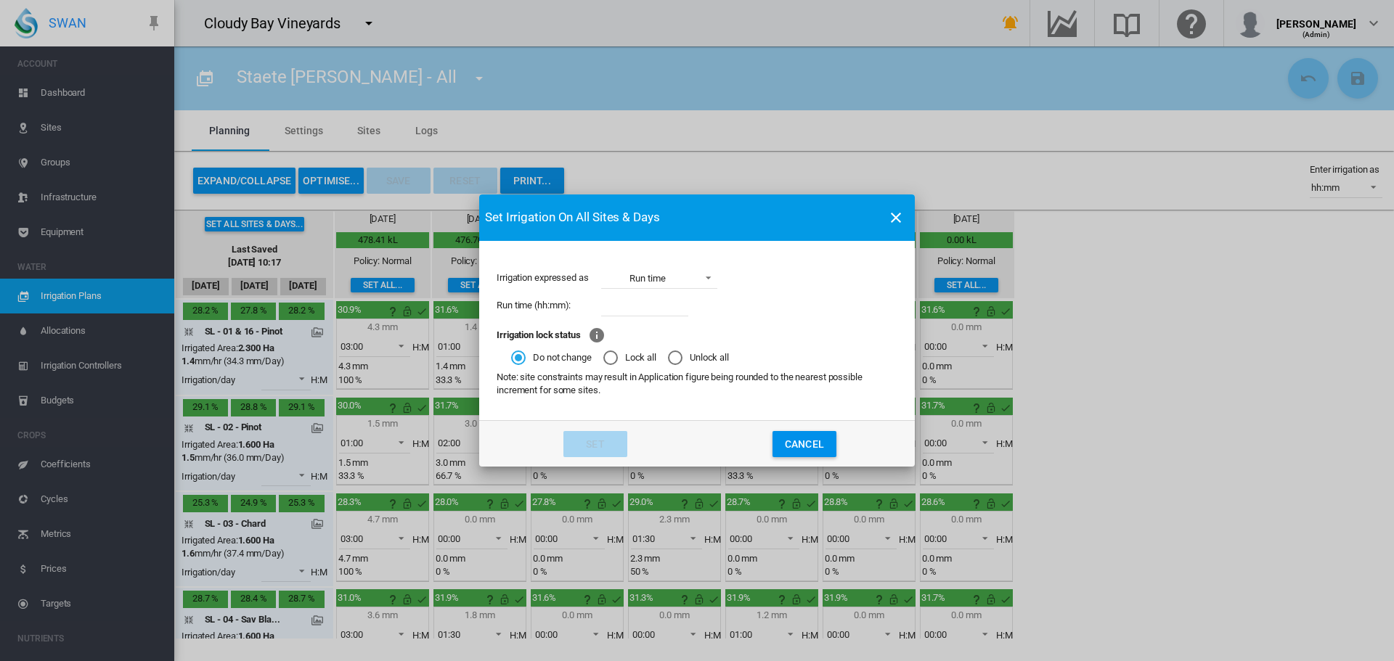
drag, startPoint x: 622, startPoint y: 306, endPoint x: 616, endPoint y: 297, distance: 11.1
click at [622, 306] on input "Irrigation expressed ..." at bounding box center [644, 306] width 87 height 22
type input "*****"
click at [611, 441] on button "Set" at bounding box center [595, 444] width 64 height 26
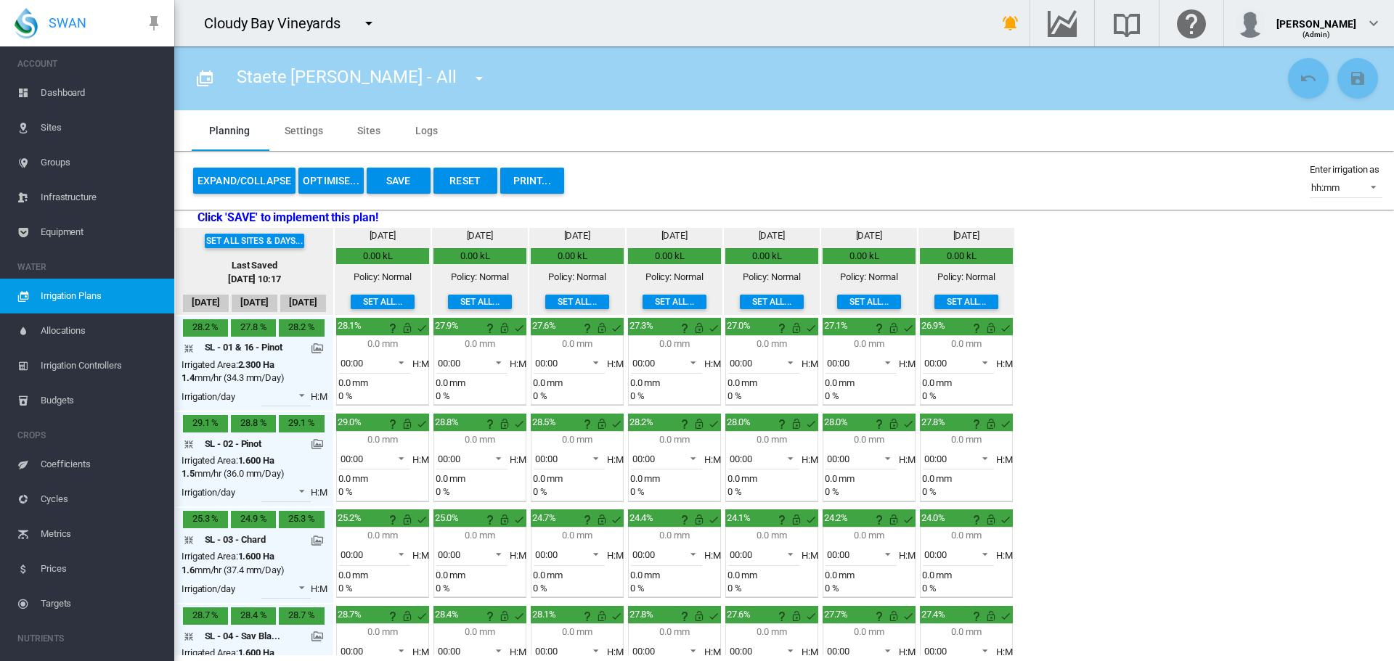
click at [389, 176] on button "Save" at bounding box center [399, 181] width 64 height 26
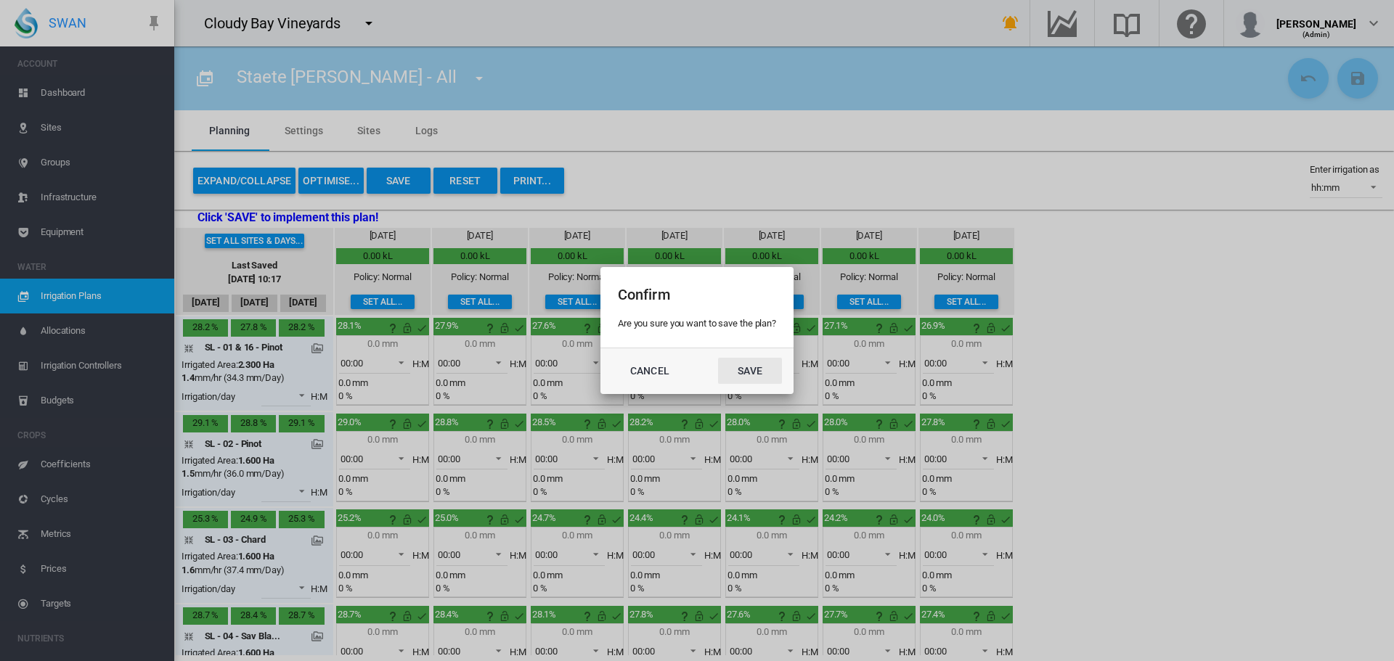
click at [752, 365] on button "Save" at bounding box center [750, 371] width 64 height 26
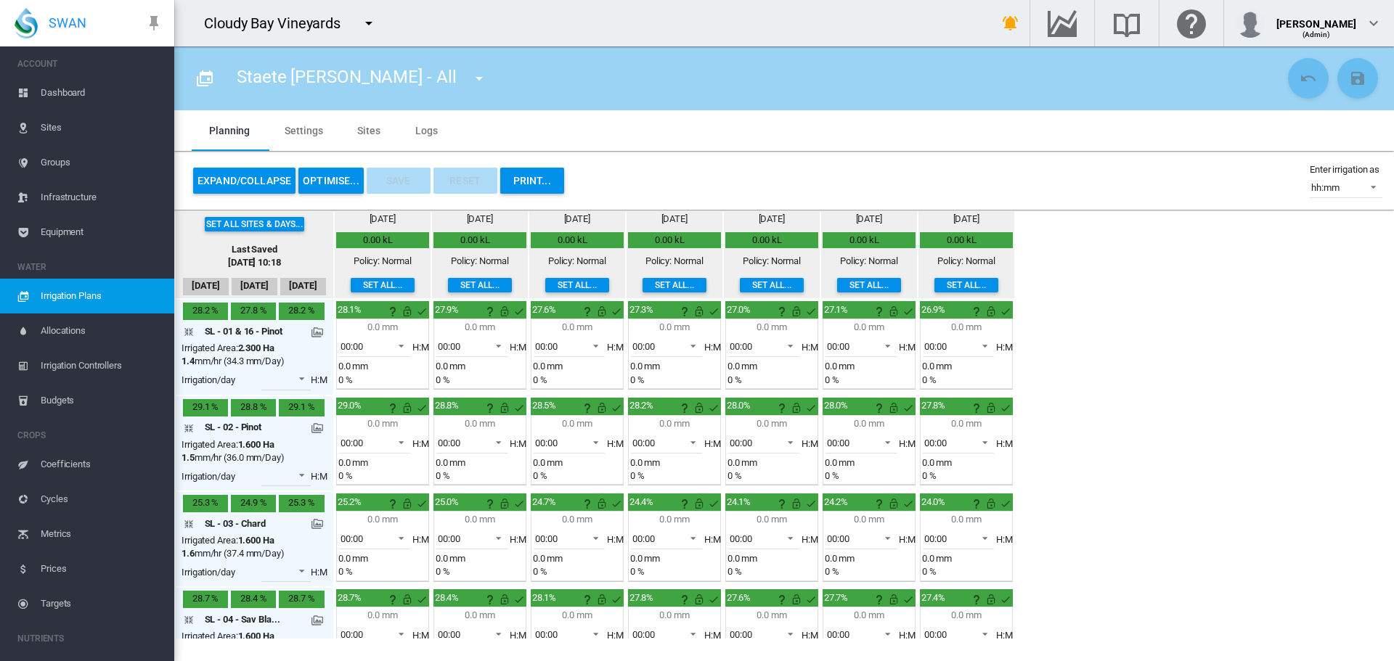
click at [68, 91] on span "Dashboard" at bounding box center [102, 93] width 122 height 35
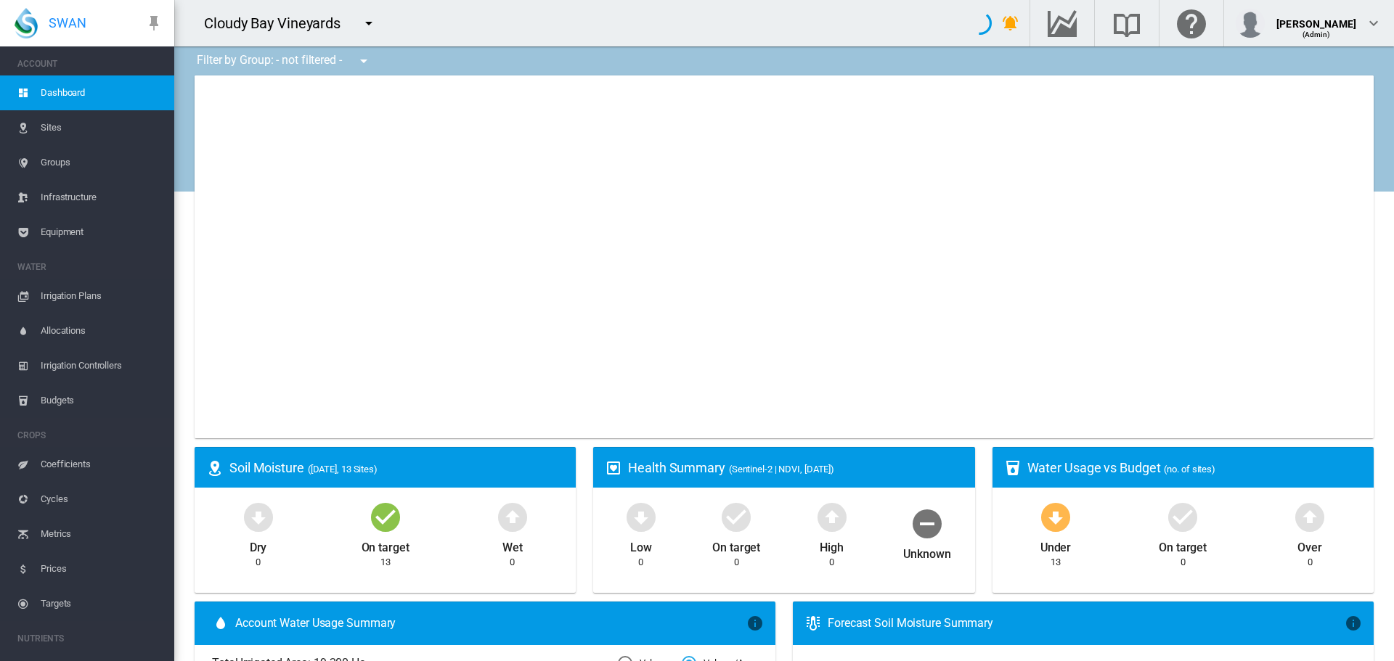
type input "**********"
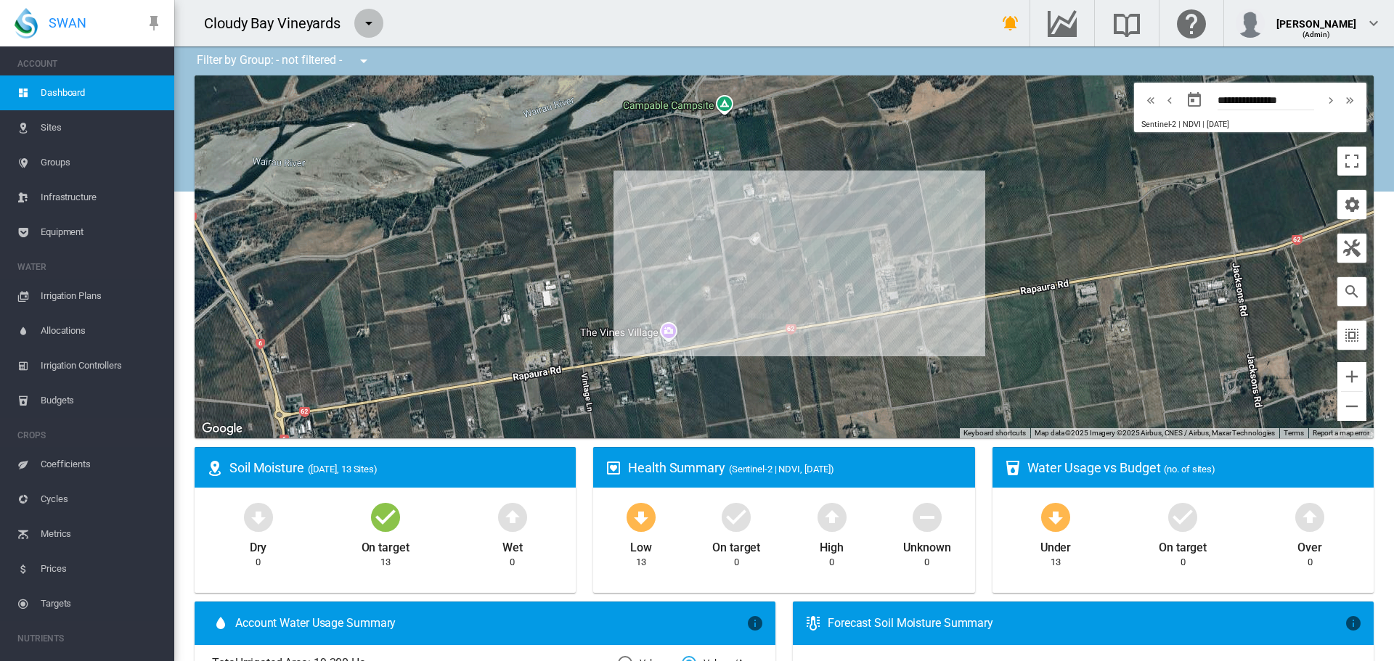
click at [376, 21] on md-icon "icon-menu-down" at bounding box center [368, 23] width 17 height 17
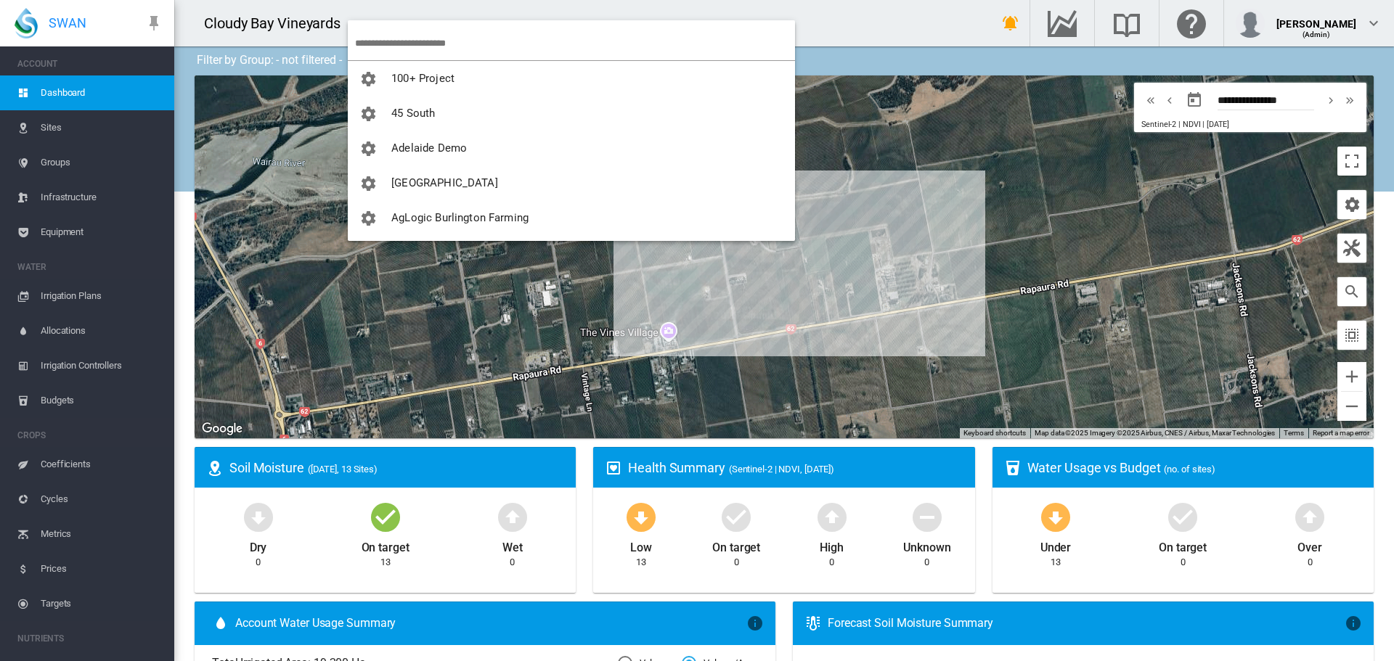
click at [370, 33] on input "search" at bounding box center [575, 43] width 440 height 34
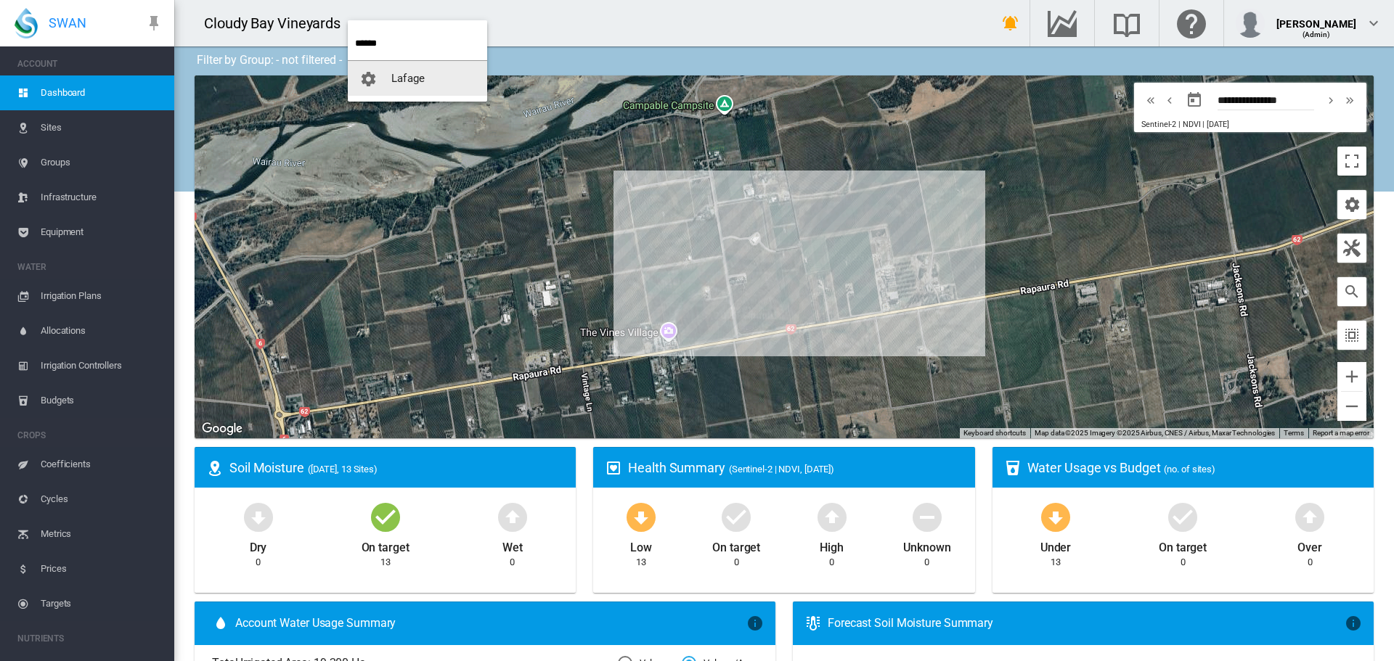
type input "******"
click at [424, 74] on span "Lafage" at bounding box center [407, 78] width 33 height 13
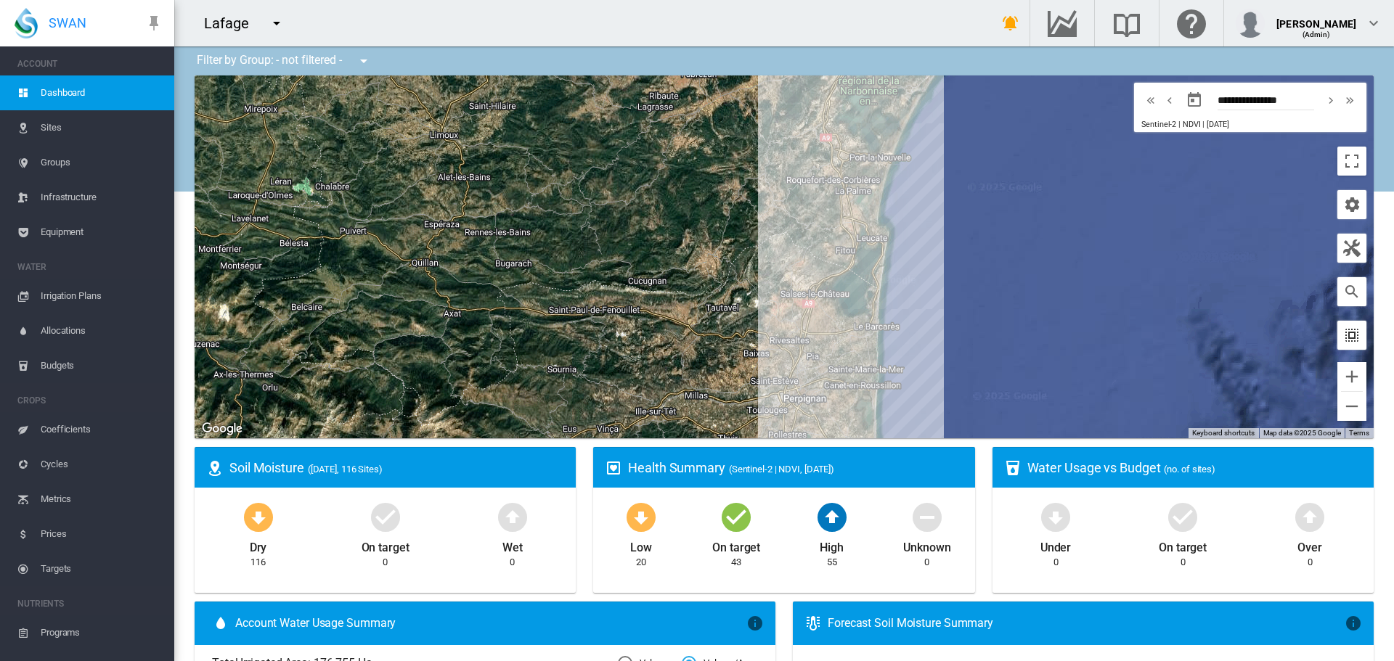
click at [1347, 338] on md-icon "icon-select-all" at bounding box center [1351, 335] width 17 height 17
